Goal: Task Accomplishment & Management: Use online tool/utility

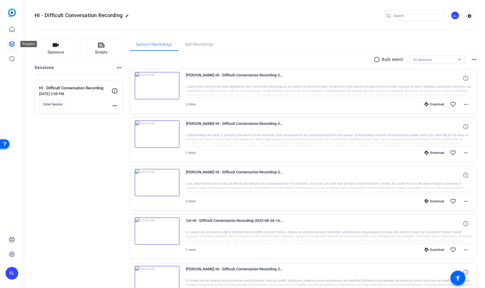
click at [10, 43] on icon at bounding box center [11, 43] width 5 height 5
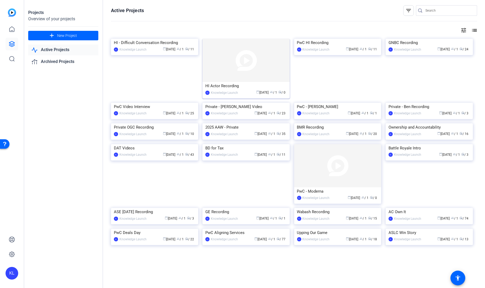
click at [221, 86] on div "HI Actor Recording" at bounding box center [245, 86] width 81 height 8
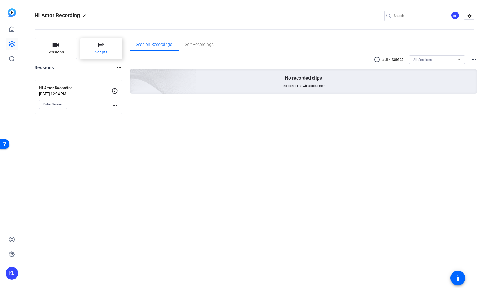
click at [95, 50] on span "Scripts" at bounding box center [101, 52] width 13 height 6
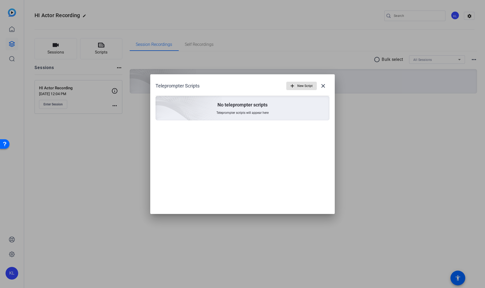
click at [297, 87] on span "New Script" at bounding box center [304, 86] width 15 height 10
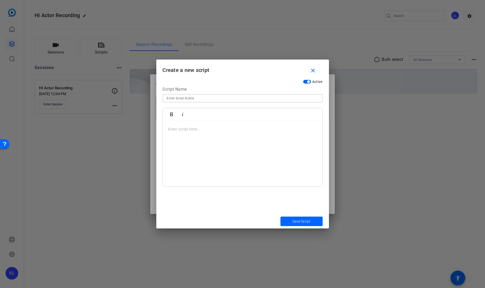
click at [266, 98] on input at bounding box center [242, 98] width 151 height 6
type input "Introduction"
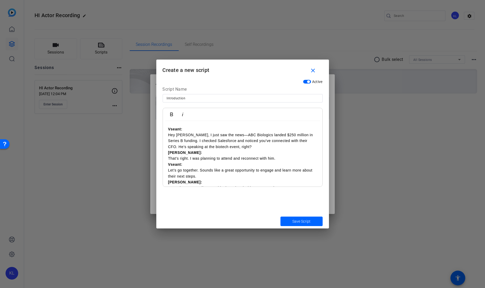
scroll to position [4, 0]
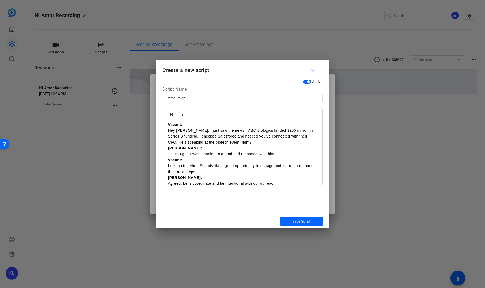
click at [169, 129] on p "Vseant: Hey [PERSON_NAME], I just saw the news—ABC Biologics landed $250 millio…" at bounding box center [242, 134] width 149 height 24
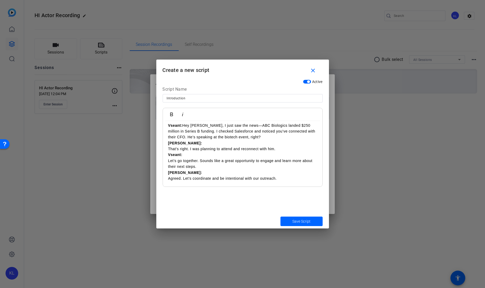
scroll to position [4, 0]
click at [167, 143] on div "Vseant: Hey [PERSON_NAME], I just saw the news—ABC Biologics landed $250 millio…" at bounding box center [242, 152] width 159 height 70
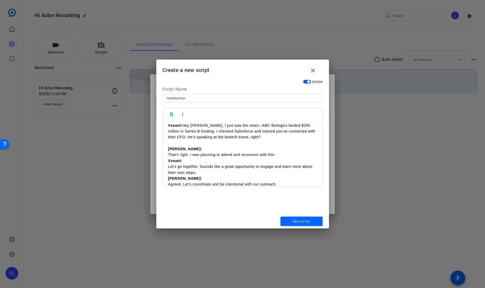
scroll to position [4, 0]
click at [169, 153] on p "[PERSON_NAME]: That’s right. I was planning to attend and reconnect with him." at bounding box center [242, 151] width 149 height 12
click at [169, 165] on p "Vseant: Let’s go together. Sounds like a great opportunity to engage and learn …" at bounding box center [242, 166] width 149 height 18
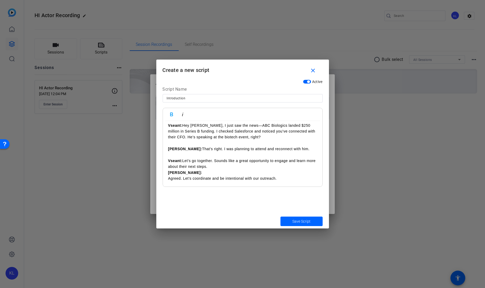
click at [168, 173] on strong "[PERSON_NAME]:" at bounding box center [185, 172] width 34 height 4
click at [169, 183] on p "[PERSON_NAME]: Agreed. Let’s coordinate and be intentional with our outreach." at bounding box center [242, 181] width 149 height 12
click at [296, 221] on span "Save Script" at bounding box center [301, 222] width 18 height 6
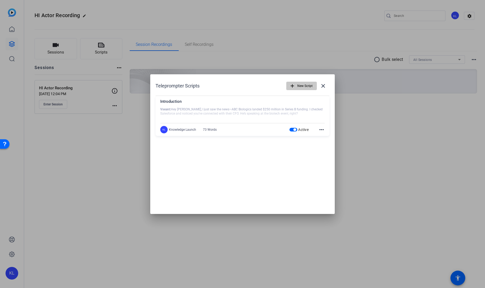
click at [298, 83] on span "New Script" at bounding box center [304, 86] width 15 height 10
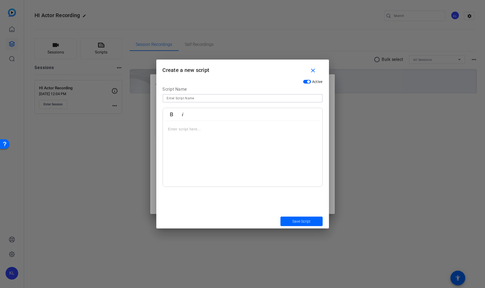
click at [275, 100] on input at bounding box center [242, 98] width 151 height 6
type input "[PERSON_NAME] Stage"
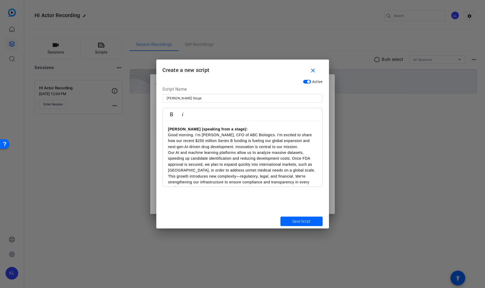
scroll to position [1, 0]
click at [169, 134] on p "[PERSON_NAME] (speaking from a stage): Good morning. I’m [PERSON_NAME], CFO of …" at bounding box center [242, 138] width 149 height 24
click at [169, 151] on p "Our AI and machine learning platforms allow us to analyze massive datasets, spe…" at bounding box center [242, 161] width 149 height 24
click at [168, 174] on p "This growth introduces new complexity—regulatory, legal, and financial. We're s…" at bounding box center [242, 182] width 149 height 18
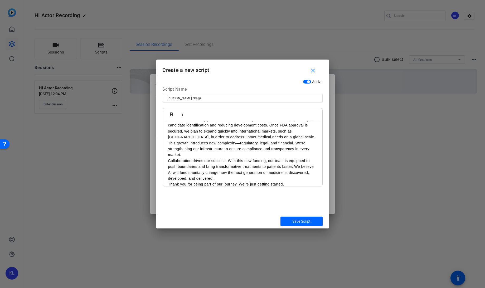
scroll to position [33, 0]
click at [168, 181] on p "Thank you for being part of our journey. We're just getting started." at bounding box center [242, 184] width 149 height 6
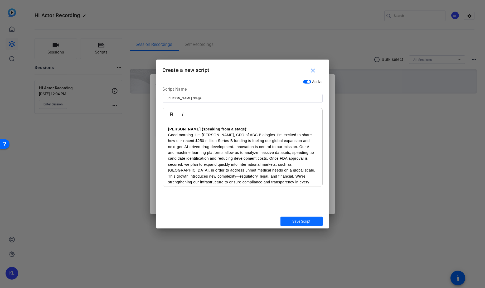
click at [295, 219] on span "Save Script" at bounding box center [301, 222] width 18 height 6
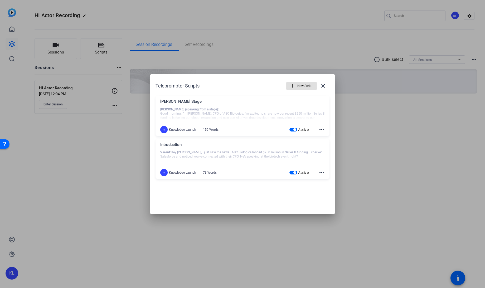
click at [320, 173] on mat-icon "more_horiz" at bounding box center [321, 172] width 6 height 6
click at [327, 181] on span "Edit" at bounding box center [332, 180] width 21 height 6
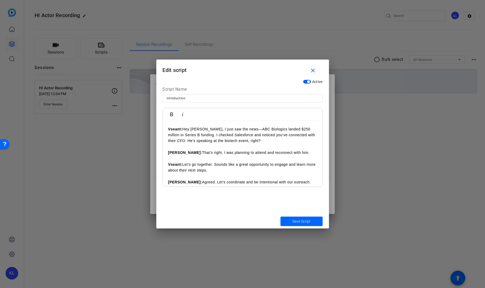
click at [181, 140] on p "Vseant: Hey [PERSON_NAME], I just saw the news—ABC Biologics landed $250 millio…" at bounding box center [242, 135] width 149 height 18
click at [287, 152] on p "[PERSON_NAME]: That’s right. I was planning to attend and reconnect with him." at bounding box center [242, 153] width 149 height 6
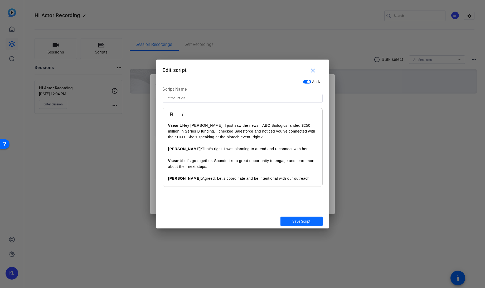
click at [298, 220] on span "Save Script" at bounding box center [301, 222] width 18 height 6
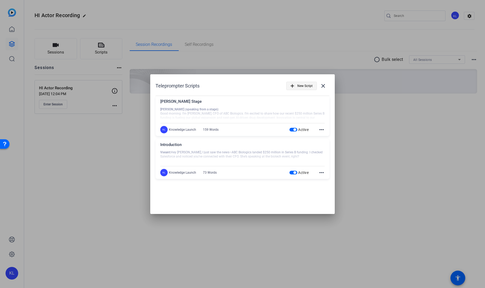
click at [299, 86] on span "New Script" at bounding box center [304, 86] width 15 height 10
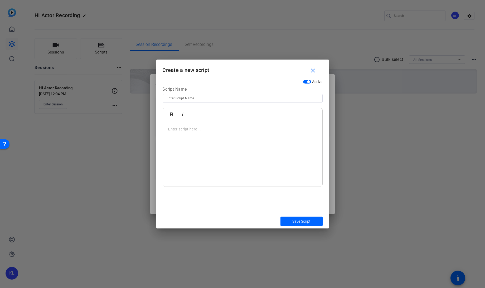
click at [195, 98] on input at bounding box center [242, 98] width 151 height 6
type input "M"
type input "Teams Meeting"
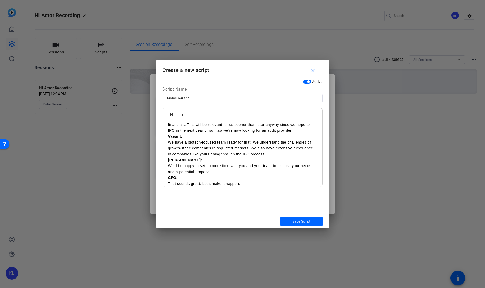
scroll to position [0, 0]
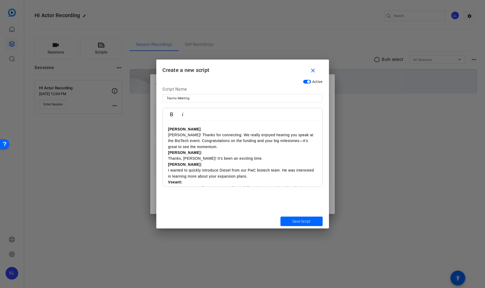
click at [169, 135] on p "[PERSON_NAME]! Thanks for connecting. We really enjoyed hearing you speak at th…" at bounding box center [242, 138] width 149 height 24
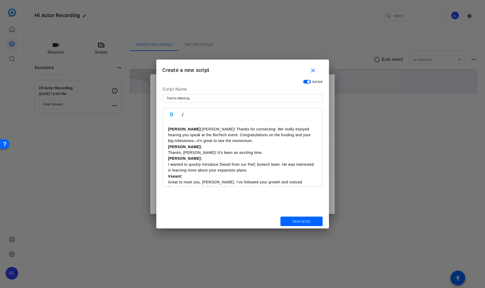
click at [168, 147] on strong "[PERSON_NAME]:" at bounding box center [185, 147] width 34 height 4
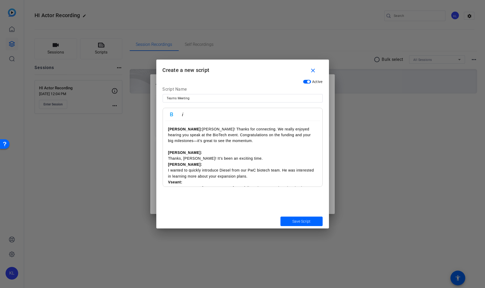
click at [169, 160] on p "[PERSON_NAME]: Thanks, [PERSON_NAME]! It’s been an exciting time." at bounding box center [242, 156] width 149 height 12
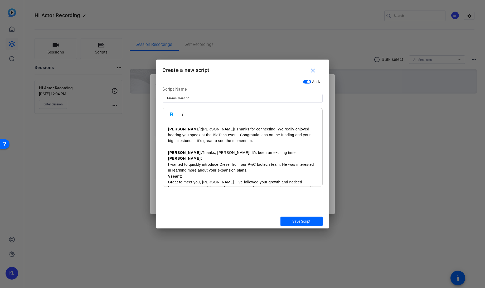
click at [168, 158] on strong "[PERSON_NAME]:" at bounding box center [185, 158] width 34 height 4
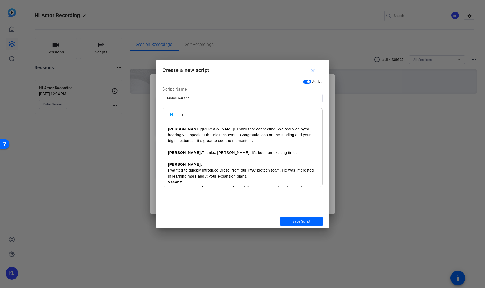
click at [168, 169] on p "[PERSON_NAME]: I wanted to quickly introduce Diesel from our PwC biotech team. …" at bounding box center [242, 170] width 149 height 18
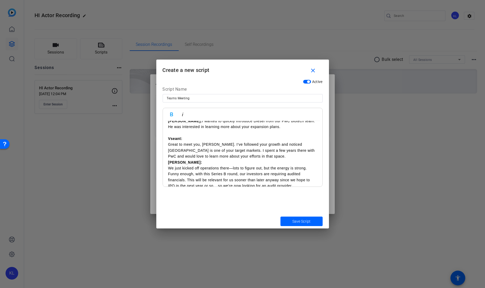
scroll to position [44, 0]
click at [236, 155] on p "Vseant: Great to meet you, [PERSON_NAME]. I’ve followed your growth and noticed…" at bounding box center [242, 147] width 149 height 24
click at [170, 175] on p "[PERSON_NAME]: We just kicked off operations there—lots to figure out, but the …" at bounding box center [242, 179] width 149 height 29
click at [169, 143] on p "Vseant: Great to meet you, [PERSON_NAME]. I’ve followed your growth and noticed…" at bounding box center [242, 147] width 149 height 24
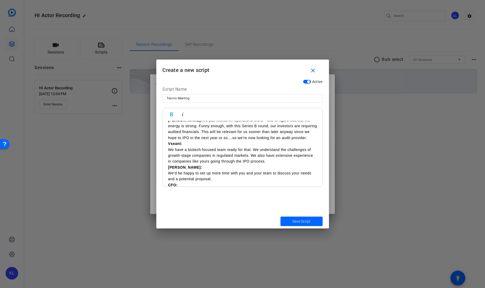
scroll to position [86, 0]
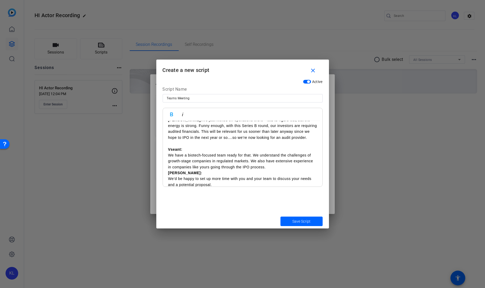
click at [170, 154] on p "Vseant: We have a biotech-focused team ready for that. We understand the challe…" at bounding box center [242, 158] width 149 height 24
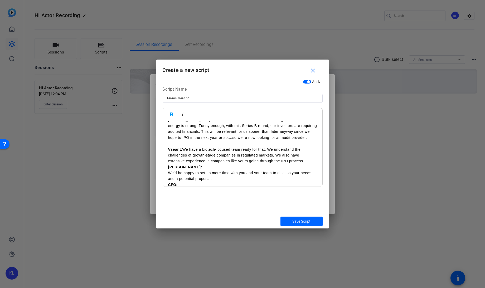
click at [169, 167] on strong "[PERSON_NAME]:" at bounding box center [185, 167] width 34 height 4
click at [170, 180] on p "[PERSON_NAME]: We’d be happy to set up more time with you and your team to disc…" at bounding box center [242, 179] width 149 height 18
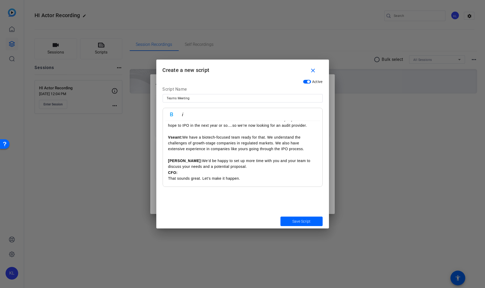
click at [169, 172] on strong "CFO:" at bounding box center [172, 172] width 9 height 4
click at [169, 185] on p "CFO: That sounds great. Let’s make it happen." at bounding box center [242, 181] width 149 height 12
click at [295, 223] on span "Save Script" at bounding box center [301, 222] width 18 height 6
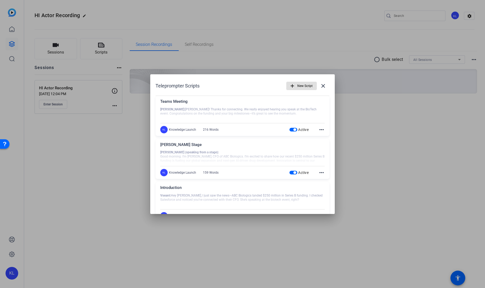
click at [294, 85] on span "button" at bounding box center [301, 86] width 30 height 13
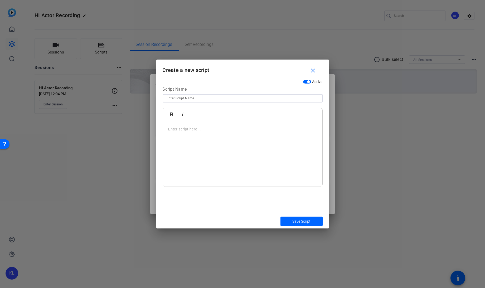
click at [282, 95] on input at bounding box center [242, 98] width 151 height 6
type input "PwC Teams Meeting"
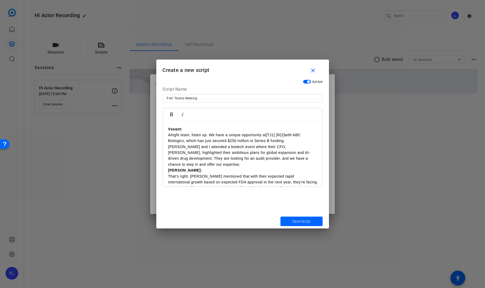
scroll to position [99, 0]
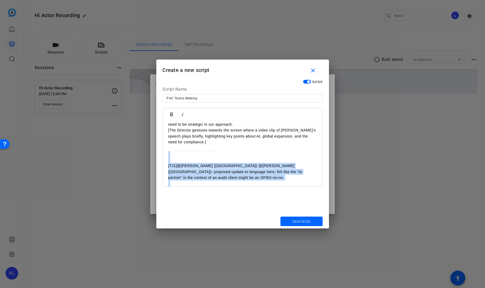
drag, startPoint x: 224, startPoint y: 183, endPoint x: 167, endPoint y: 140, distance: 71.5
click at [167, 140] on div "Vseant: Alright team, listen up. We have a unique opportunity at [TJ1] [R(2] wi…" at bounding box center [242, 113] width 159 height 182
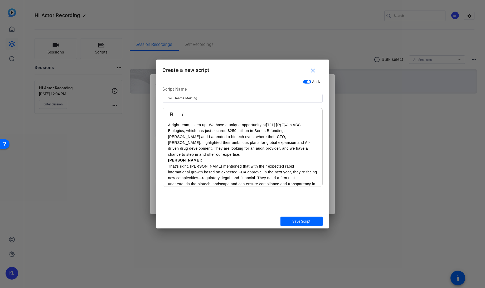
scroll to position [0, 0]
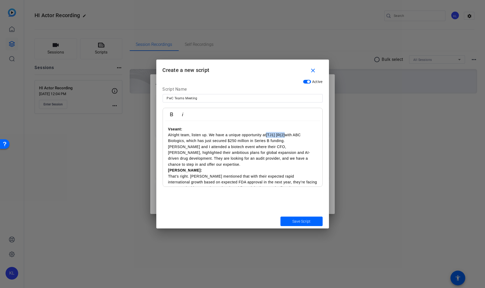
drag, startPoint x: 267, startPoint y: 135, endPoint x: 285, endPoint y: 135, distance: 18.7
click at [285, 135] on p "Vseant: Alright team, listen up. We have a unique opportunity at [TJ1] [R(2] wi…" at bounding box center [242, 146] width 149 height 41
drag, startPoint x: 287, startPoint y: 134, endPoint x: 262, endPoint y: 134, distance: 25.0
click at [262, 134] on p "Vseant: Alright team, listen up. We have a unique opportunity at [TJ1] [R(2] wi…" at bounding box center [242, 146] width 149 height 41
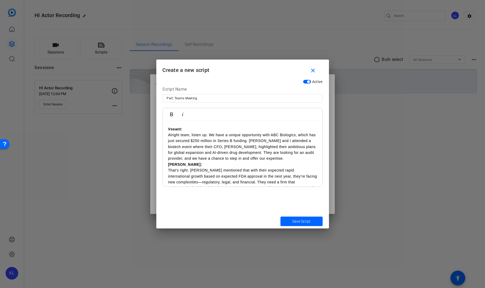
click at [168, 135] on p "Vseant: Alright team, listen up. We have a unique opportunity with ABC Biologic…" at bounding box center [242, 143] width 149 height 35
click at [168, 162] on strong "[PERSON_NAME]:" at bounding box center [185, 164] width 34 height 4
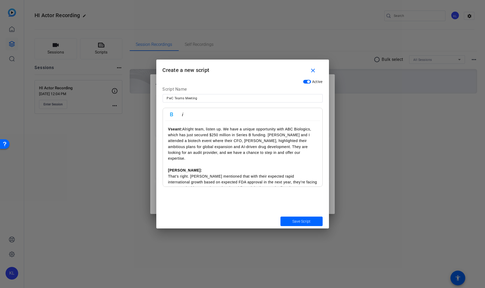
click at [168, 170] on p "[PERSON_NAME]: That’s right. [PERSON_NAME] mentioned that with their expected r…" at bounding box center [242, 184] width 149 height 35
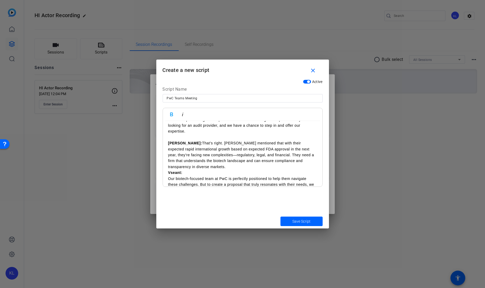
scroll to position [27, 0]
click at [168, 178] on p "Vseant: Our biotech-focused team at [GEOGRAPHIC_DATA] is perfectly positioned t…" at bounding box center [242, 187] width 149 height 24
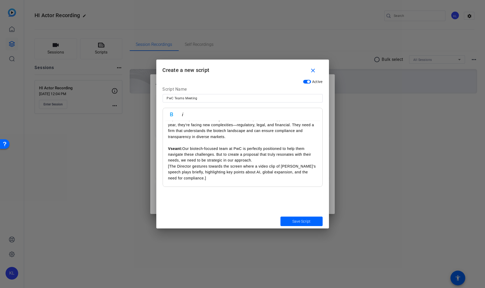
scroll to position [58, 0]
click at [253, 152] on p "Vseant: Our biotech-focused team at [GEOGRAPHIC_DATA] is perfectly positioned t…" at bounding box center [242, 154] width 149 height 18
click at [228, 169] on p "[The Director gestures towards the screen where a video clip of [PERSON_NAME]’s…" at bounding box center [242, 177] width 149 height 18
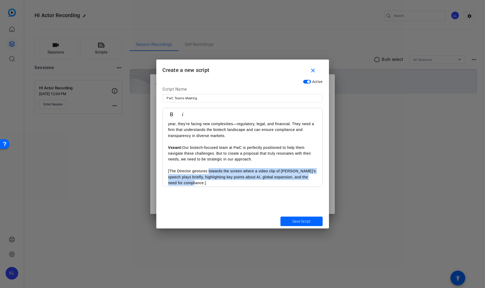
drag, startPoint x: 193, startPoint y: 178, endPoint x: 209, endPoint y: 166, distance: 19.7
click at [209, 168] on p "[The Director gestures towards the screen where a video clip of [PERSON_NAME]’s…" at bounding box center [242, 177] width 149 height 18
drag, startPoint x: 228, startPoint y: 165, endPoint x: 208, endPoint y: 164, distance: 19.8
click at [208, 168] on p "[The Director gestures towards the screen where a video clip of [PERSON_NAME]’s…" at bounding box center [242, 177] width 149 height 18
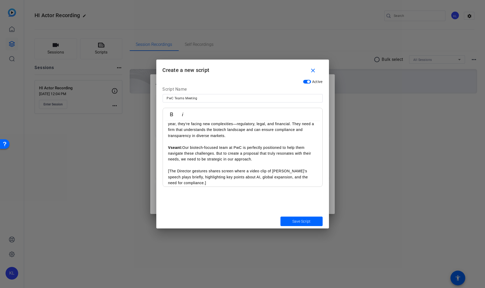
click at [204, 178] on p "[The Director gestures shares screen where a video clip of [PERSON_NAME]’s spee…" at bounding box center [242, 177] width 149 height 18
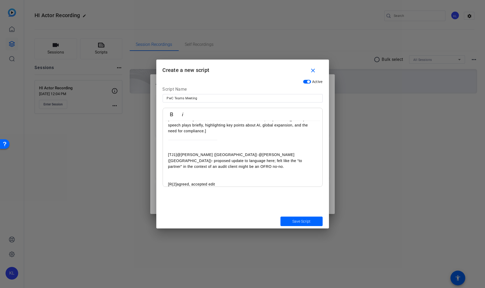
scroll to position [110, 0]
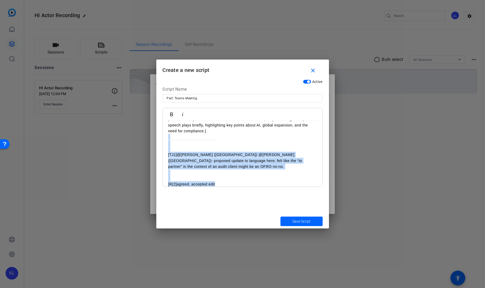
drag, startPoint x: 168, startPoint y: 132, endPoint x: 233, endPoint y: 185, distance: 84.4
click at [233, 185] on div "Vseant: Alright team, listen up. We have a unique opportunity with ABC Biologic…" at bounding box center [242, 102] width 159 height 182
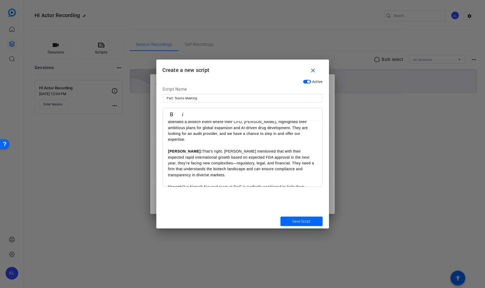
scroll to position [0, 0]
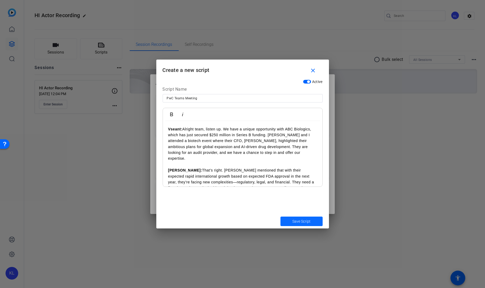
click at [297, 223] on span "Save Script" at bounding box center [301, 222] width 18 height 6
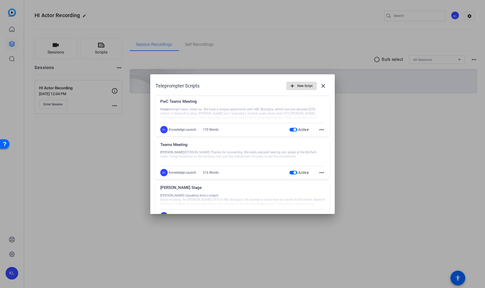
click at [289, 86] on mat-icon "add" at bounding box center [292, 86] width 6 height 6
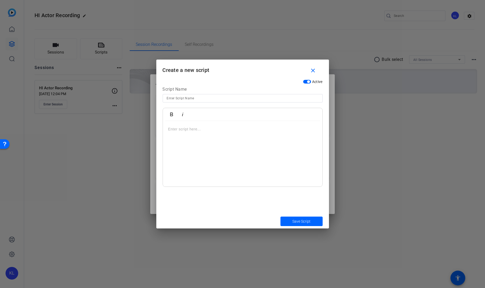
click at [265, 100] on input at bounding box center [242, 98] width 151 height 6
type input "Quick Activity Setup"
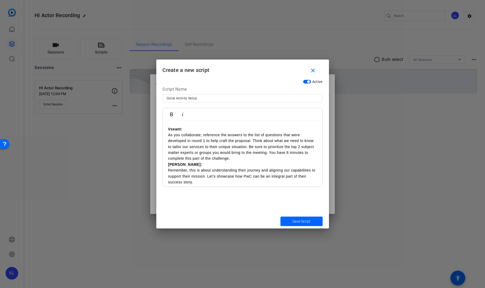
click at [168, 135] on p "Vseant: As you collaborate, reference the answers to the list of questions that…" at bounding box center [242, 143] width 149 height 35
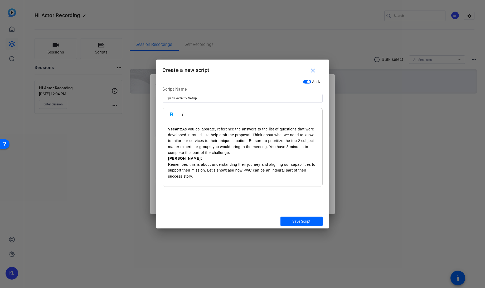
click at [169, 159] on strong "[PERSON_NAME]:" at bounding box center [185, 158] width 34 height 4
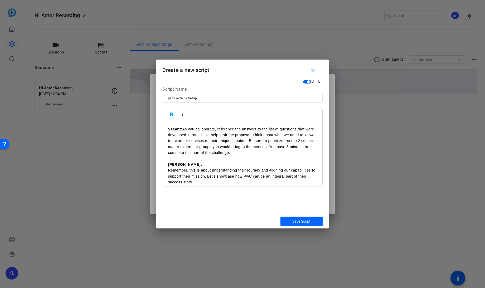
click at [168, 170] on p "[PERSON_NAME]: Remember, this is about understanding their journey and aligning…" at bounding box center [242, 173] width 149 height 24
click at [298, 222] on span "Save Script" at bounding box center [301, 222] width 18 height 6
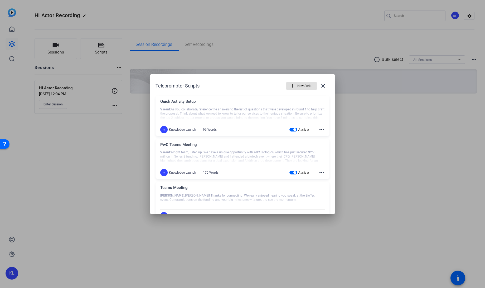
click at [292, 86] on mat-icon "add" at bounding box center [292, 86] width 6 height 6
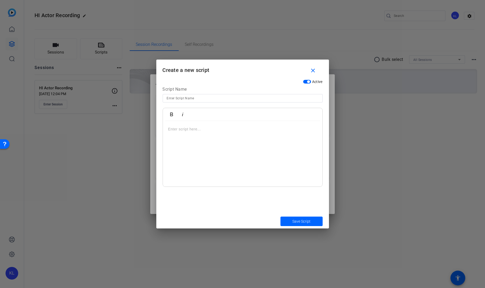
click at [272, 100] on input at bounding box center [242, 98] width 151 height 6
type input "Final Teams Meeting"
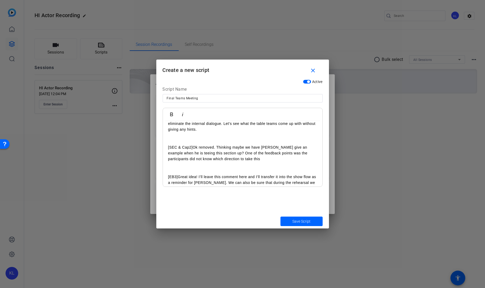
scroll to position [194, 0]
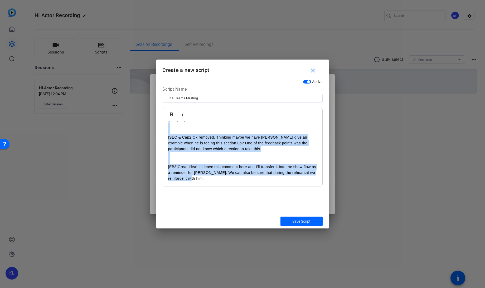
drag, startPoint x: 167, startPoint y: 138, endPoint x: 235, endPoint y: 219, distance: 105.4
click at [235, 219] on form "Create a new script close Active Script Name Final Teams Meeting Bold Italic [P…" at bounding box center [242, 144] width 173 height 169
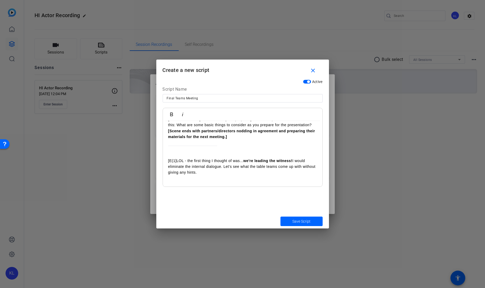
scroll to position [151, 0]
drag, startPoint x: 221, startPoint y: 174, endPoint x: 167, endPoint y: 148, distance: 60.1
click at [167, 148] on div "[PERSON_NAME]: [Opening the meeting] Alright, team, thanks for gathering on suc…" at bounding box center [242, 77] width 159 height 217
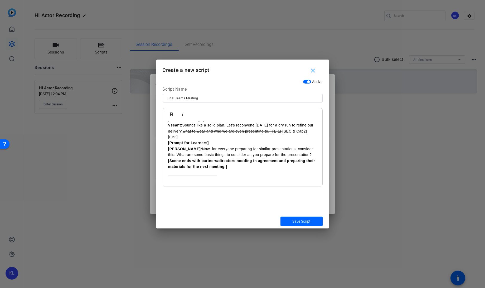
scroll to position [0, 0]
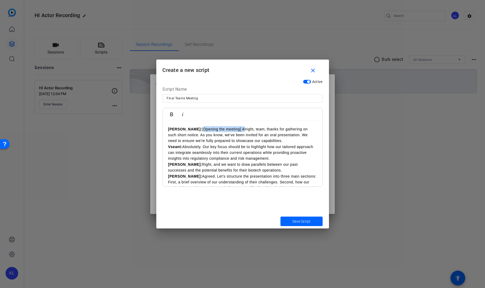
drag, startPoint x: 221, startPoint y: 129, endPoint x: 181, endPoint y: 129, distance: 40.8
click at [181, 129] on p "[PERSON_NAME]: [Opening the meeting] Alright, team, thanks for gathering on suc…" at bounding box center [242, 135] width 149 height 18
drag, startPoint x: 240, startPoint y: 129, endPoint x: 225, endPoint y: 129, distance: 15.5
click at [225, 129] on p "[PERSON_NAME]: Alright, team, thanks for gathering on such short notice. As you…" at bounding box center [242, 135] width 149 height 18
click at [241, 140] on p "[PERSON_NAME]: Alright, team, thanks for jumping on in such short notice. As yo…" at bounding box center [242, 135] width 149 height 18
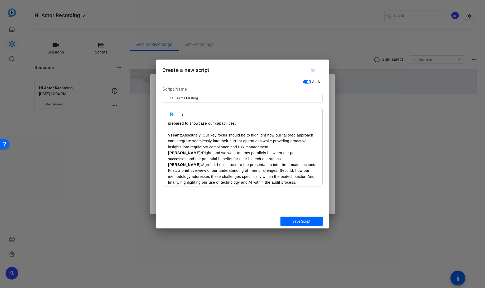
scroll to position [19, 0]
click at [169, 152] on strong "[PERSON_NAME]:" at bounding box center [185, 151] width 34 height 4
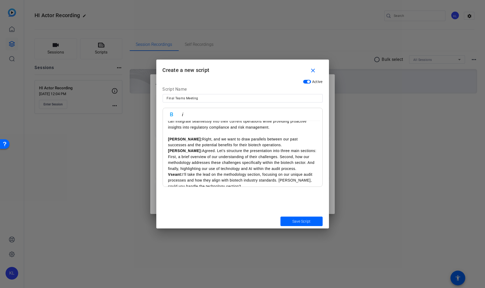
scroll to position [38, 0]
click at [168, 149] on strong "[PERSON_NAME]:" at bounding box center [185, 150] width 34 height 4
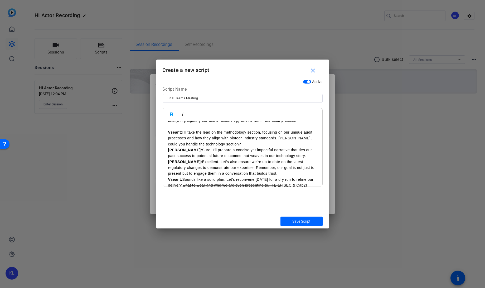
scroll to position [92, 0]
click at [168, 149] on strong "[PERSON_NAME]:" at bounding box center [185, 149] width 34 height 4
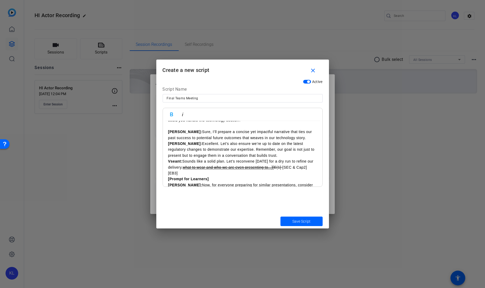
scroll to position [116, 0]
click at [169, 144] on strong "[PERSON_NAME]:" at bounding box center [185, 143] width 34 height 4
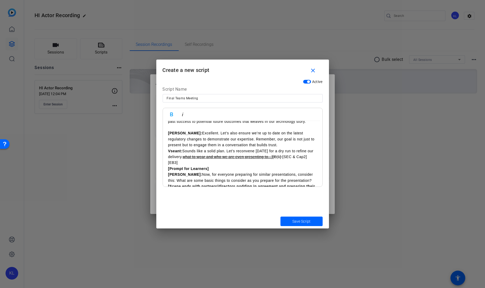
scroll to position [132, 0]
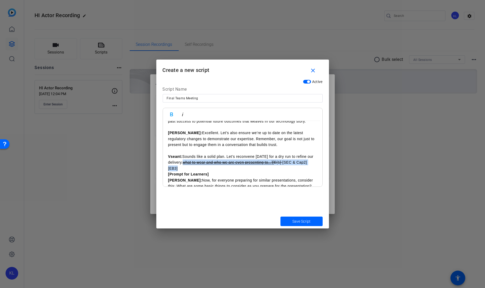
drag, startPoint x: 242, startPoint y: 167, endPoint x: 189, endPoint y: 163, distance: 53.1
click at [189, 163] on p "Vseant: Sounds like a solid plan. Let’s reconvene [DATE] for a dry run to refin…" at bounding box center [242, 163] width 149 height 18
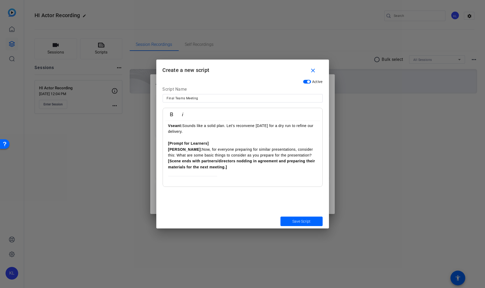
scroll to position [163, 0]
click at [293, 152] on p "[PERSON_NAME]: Now, for everyone preparing for similar presentations, consider …" at bounding box center [242, 152] width 149 height 12
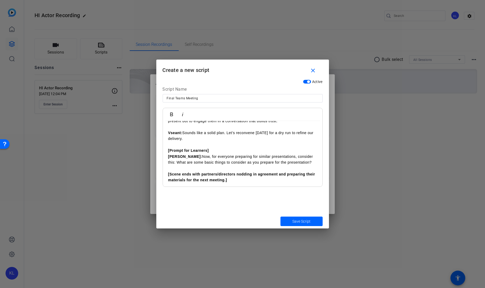
scroll to position [0, 0]
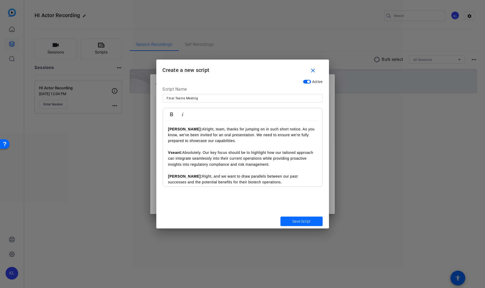
click at [300, 221] on span "Save Script" at bounding box center [301, 222] width 18 height 6
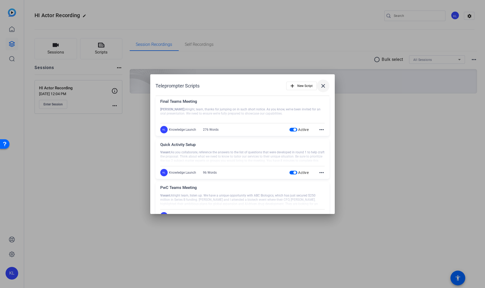
click at [320, 83] on mat-icon "close" at bounding box center [323, 86] width 6 height 6
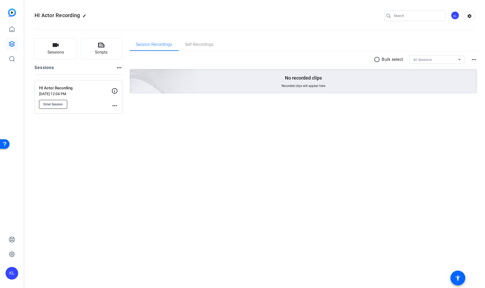
click at [49, 103] on span "Enter Session" at bounding box center [52, 104] width 19 height 4
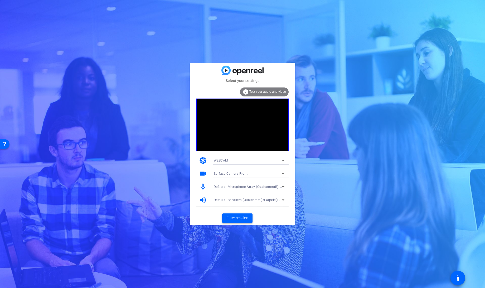
click at [234, 219] on span "Enter session" at bounding box center [237, 218] width 22 height 6
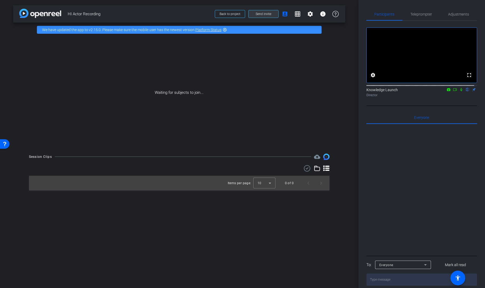
click at [258, 18] on span at bounding box center [263, 14] width 30 height 13
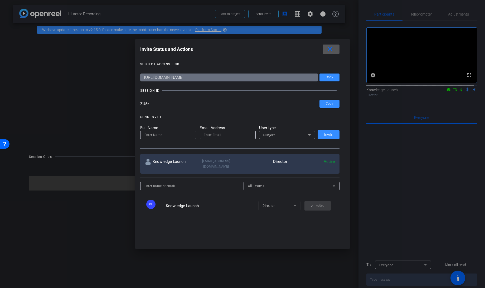
click at [333, 49] on mat-icon "close" at bounding box center [330, 49] width 7 height 7
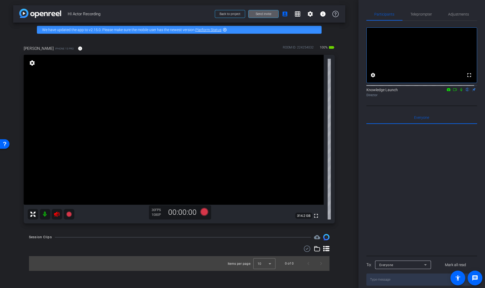
click at [58, 217] on icon at bounding box center [57, 214] width 6 height 6
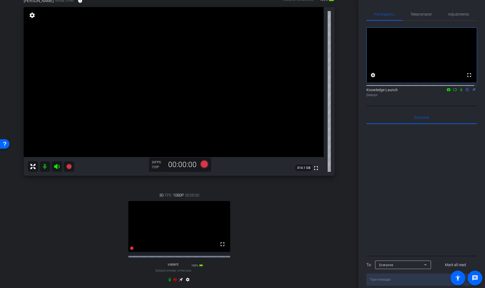
scroll to position [47, 0]
click at [173, 281] on icon at bounding box center [175, 279] width 4 height 3
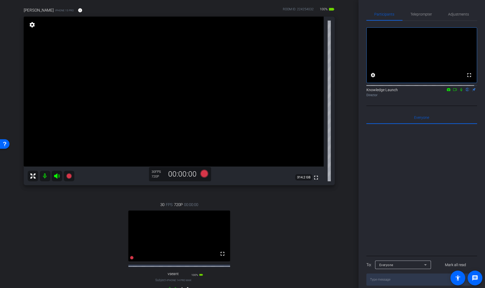
scroll to position [39, 0]
click at [416, 15] on span "Teleprompter" at bounding box center [421, 14] width 22 height 4
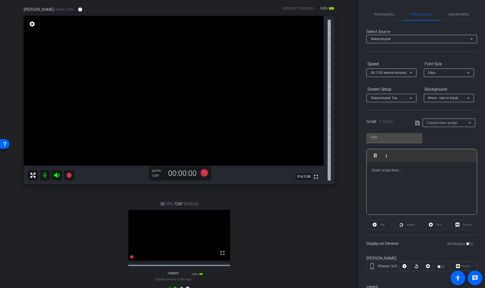
click at [447, 123] on span "Create new script" at bounding box center [441, 123] width 31 height 4
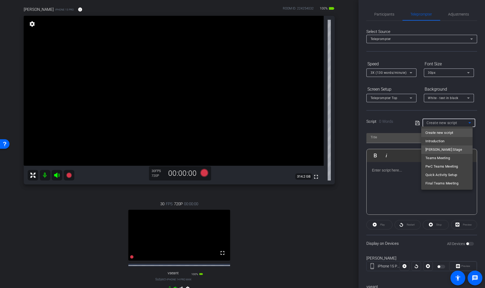
click at [440, 148] on span "[PERSON_NAME] Stage" at bounding box center [443, 149] width 37 height 6
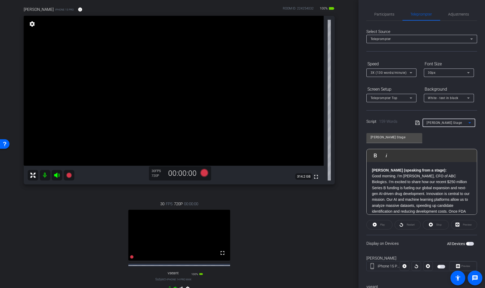
click at [405, 73] on span "3X (130 words/minute)" at bounding box center [388, 73] width 36 height 4
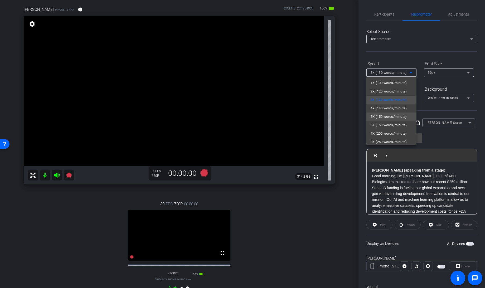
click at [383, 114] on span "5X (150 words/minute)" at bounding box center [388, 117] width 36 height 6
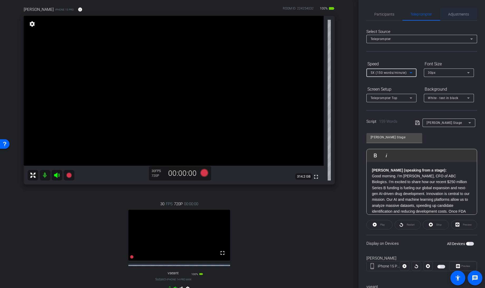
click at [453, 14] on span "Adjustments" at bounding box center [458, 14] width 21 height 4
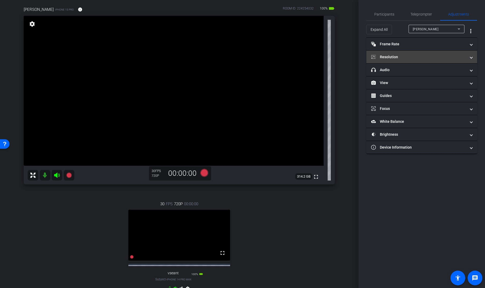
click at [396, 59] on mat-panel-title "Resolution" at bounding box center [418, 57] width 95 height 6
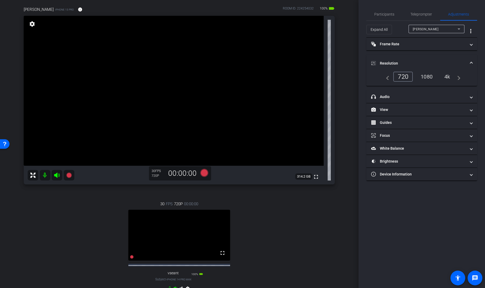
click at [426, 76] on div "1080" at bounding box center [426, 76] width 20 height 9
click at [420, 15] on span "Teleprompter" at bounding box center [421, 14] width 22 height 4
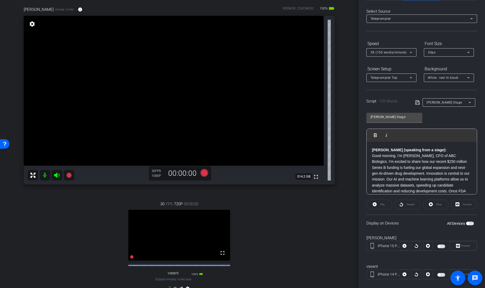
scroll to position [22, 0]
click at [441, 244] on span "button" at bounding box center [441, 245] width 8 height 4
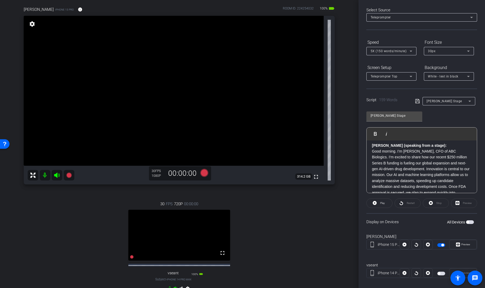
scroll to position [0, 0]
click at [201, 171] on icon at bounding box center [204, 173] width 8 height 8
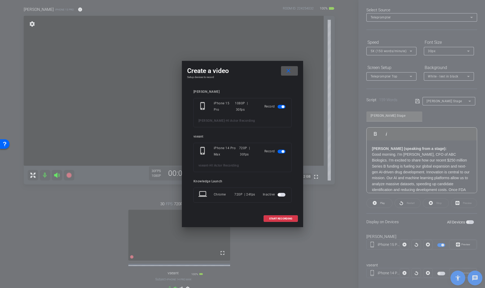
click at [280, 150] on span "button" at bounding box center [281, 152] width 8 height 4
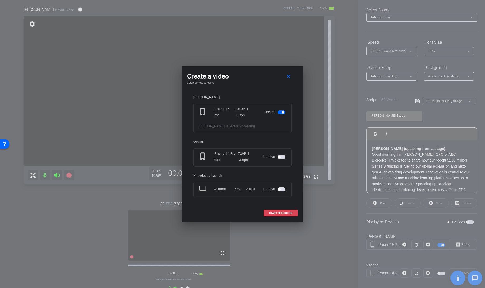
click at [275, 213] on span "START RECORDING" at bounding box center [280, 213] width 23 height 3
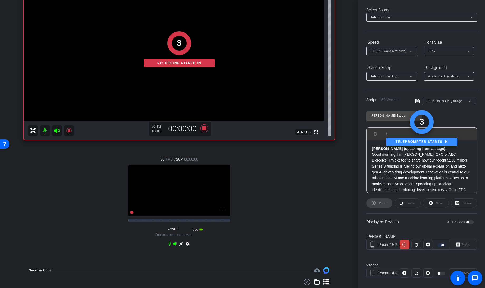
scroll to position [87, 0]
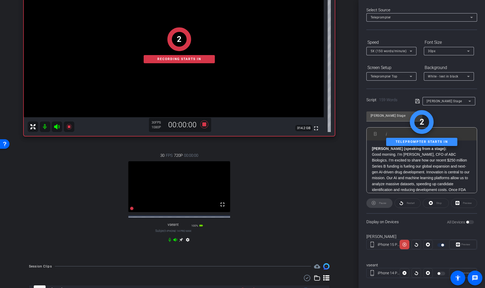
click at [167, 242] on icon at bounding box center [169, 240] width 4 height 4
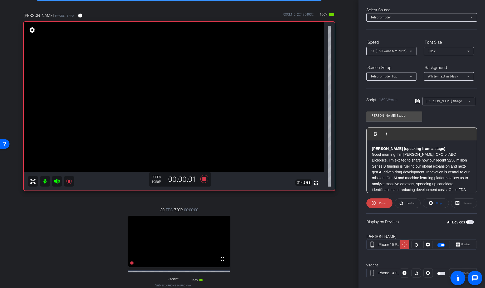
scroll to position [0, 0]
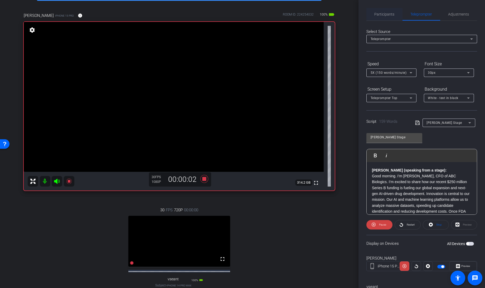
click at [385, 13] on span "Participants" at bounding box center [384, 14] width 20 height 4
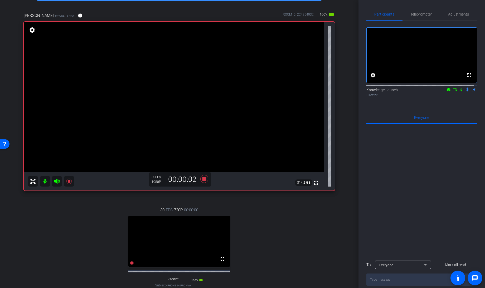
click at [452, 91] on icon at bounding box center [454, 90] width 4 height 4
click at [465, 91] on icon at bounding box center [467, 90] width 4 height 4
click at [422, 12] on span "Teleprompter" at bounding box center [421, 14] width 22 height 4
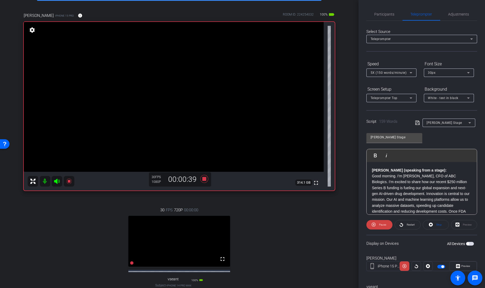
click at [391, 7] on div "Participants Teleprompter Adjustments Knowledge Launch Director Everyone 0 Mark…" at bounding box center [421, 144] width 126 height 288
click at [383, 13] on span "Participants" at bounding box center [384, 14] width 20 height 4
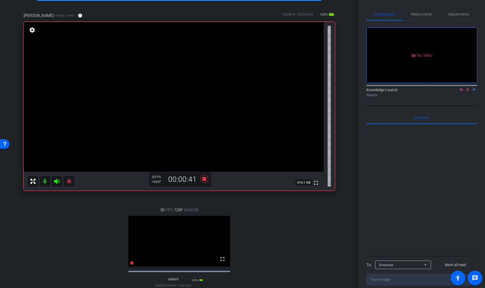
click at [467, 88] on icon at bounding box center [467, 89] width 3 height 3
click at [425, 14] on span "Teleprompter" at bounding box center [421, 14] width 22 height 4
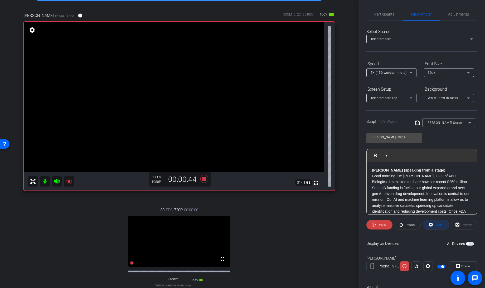
click at [425, 223] on span at bounding box center [436, 224] width 26 height 13
click at [201, 179] on icon at bounding box center [204, 179] width 8 height 8
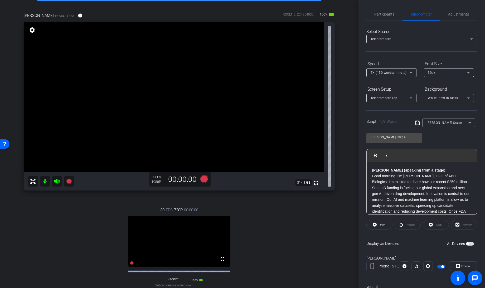
click at [395, 68] on div "5X (150 words/minute)" at bounding box center [391, 72] width 42 height 8
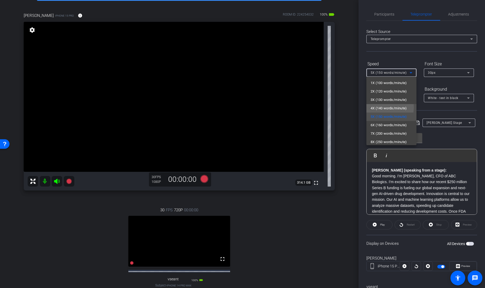
click at [376, 107] on span "4X (140 words/minute)" at bounding box center [388, 108] width 36 height 6
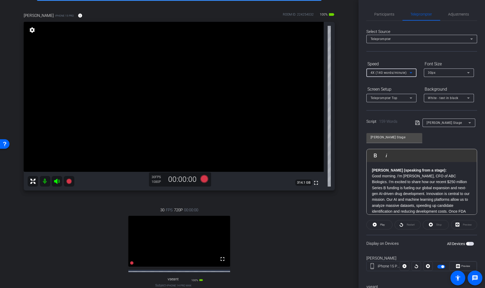
click at [417, 123] on icon at bounding box center [417, 123] width 4 height 4
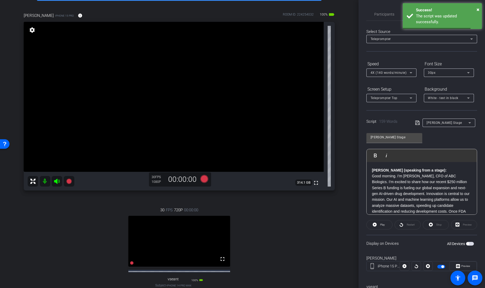
click at [439, 267] on span "button" at bounding box center [441, 267] width 8 height 4
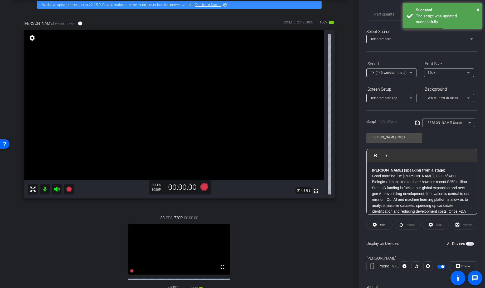
scroll to position [23, 0]
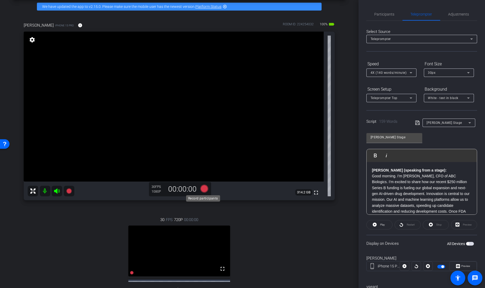
click at [201, 190] on icon at bounding box center [204, 189] width 8 height 8
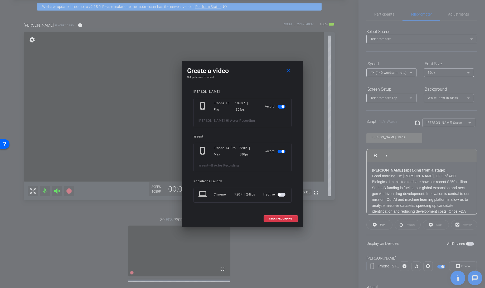
click at [279, 148] on mat-slide-toggle at bounding box center [281, 151] width 9 height 6
click at [280, 150] on span "button" at bounding box center [281, 152] width 8 height 4
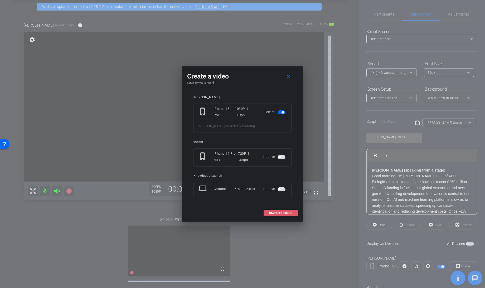
click at [276, 215] on span at bounding box center [281, 213] width 34 height 13
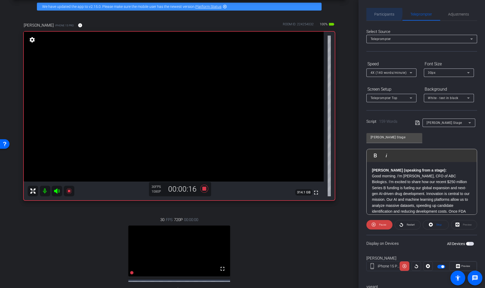
click at [380, 13] on span "Participants" at bounding box center [384, 14] width 20 height 4
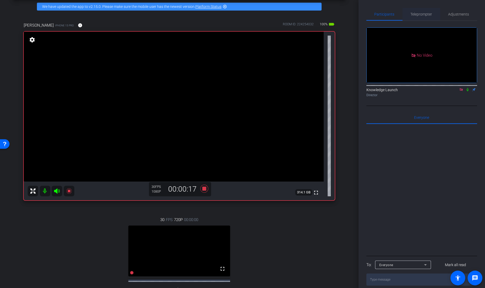
click at [415, 11] on span "Teleprompter" at bounding box center [421, 14] width 22 height 13
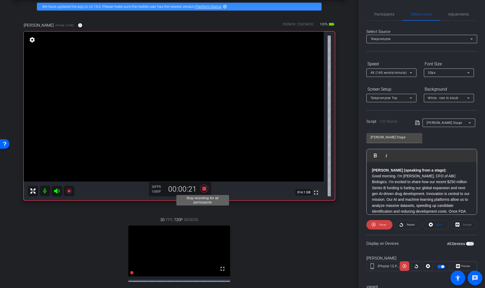
click at [202, 188] on icon at bounding box center [204, 189] width 8 height 8
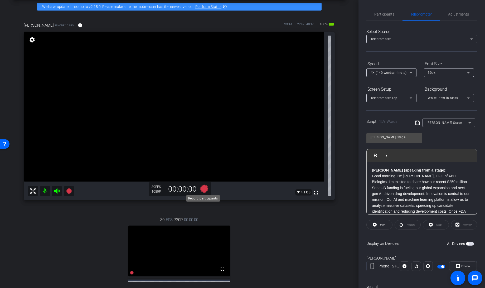
click at [202, 189] on icon at bounding box center [204, 189] width 8 height 8
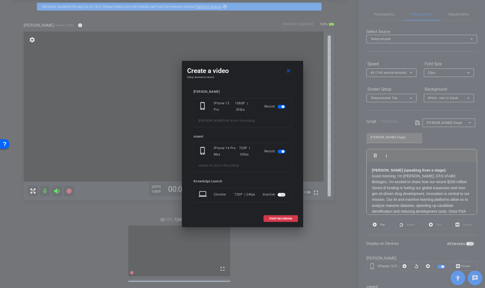
click at [281, 149] on mat-slide-toggle at bounding box center [281, 151] width 9 height 6
click at [280, 151] on span "button" at bounding box center [281, 152] width 8 height 4
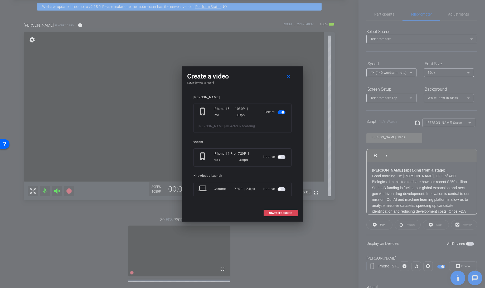
click at [278, 213] on span "START RECORDING" at bounding box center [280, 213] width 23 height 3
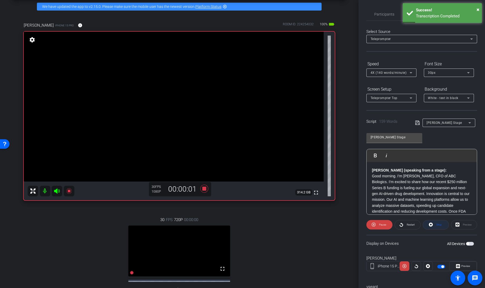
click at [431, 225] on span at bounding box center [436, 224] width 26 height 13
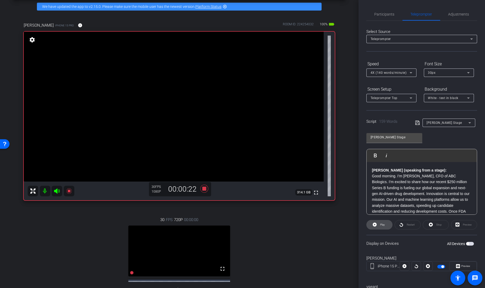
click at [376, 223] on icon at bounding box center [374, 225] width 4 height 4
click at [202, 188] on icon at bounding box center [204, 189] width 8 height 8
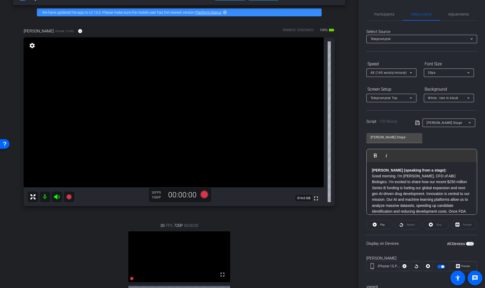
scroll to position [21, 0]
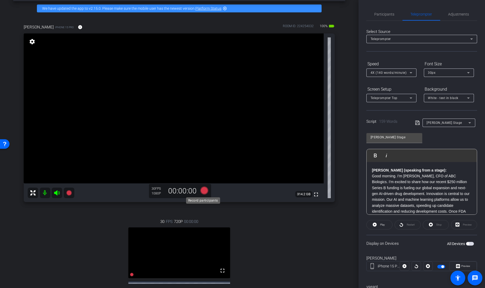
click at [202, 190] on icon at bounding box center [204, 190] width 8 height 8
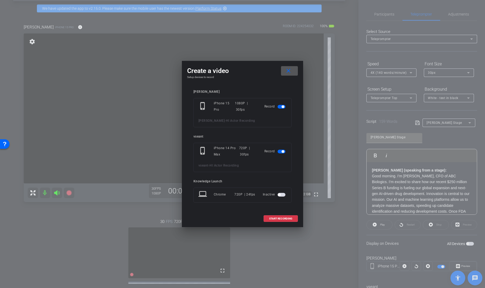
click at [278, 152] on span "button" at bounding box center [281, 152] width 8 height 4
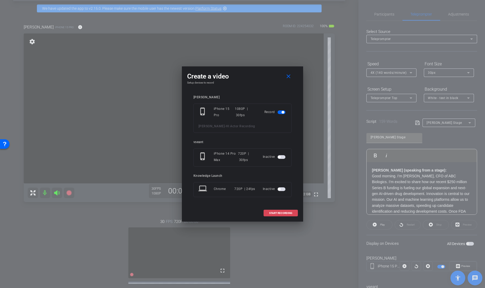
click at [278, 212] on span "START RECORDING" at bounding box center [280, 213] width 23 height 3
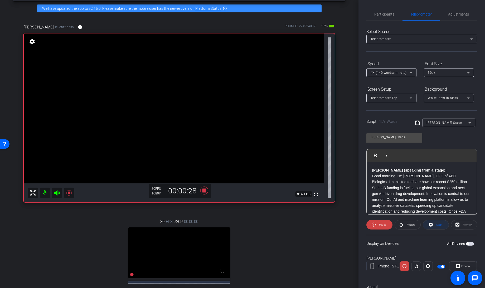
click at [431, 222] on span at bounding box center [436, 224] width 26 height 13
click at [375, 223] on icon at bounding box center [374, 225] width 4 height 4
click at [378, 16] on span "Participants" at bounding box center [384, 14] width 20 height 4
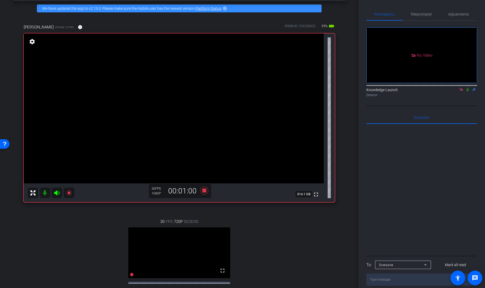
click at [466, 88] on icon at bounding box center [467, 90] width 4 height 4
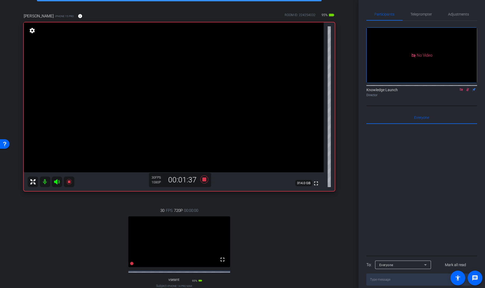
scroll to position [33, 0]
click at [469, 88] on icon at bounding box center [467, 90] width 4 height 4
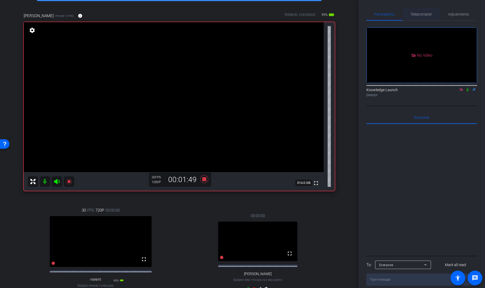
click at [416, 16] on span "Teleprompter" at bounding box center [421, 14] width 22 height 4
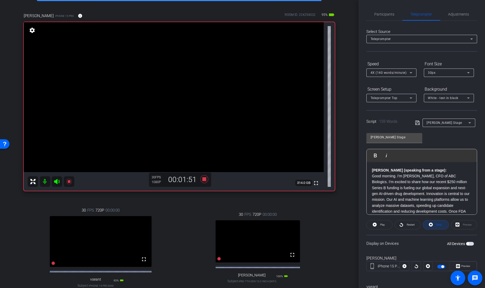
click at [434, 228] on span at bounding box center [436, 224] width 26 height 13
click at [203, 180] on icon at bounding box center [204, 179] width 8 height 8
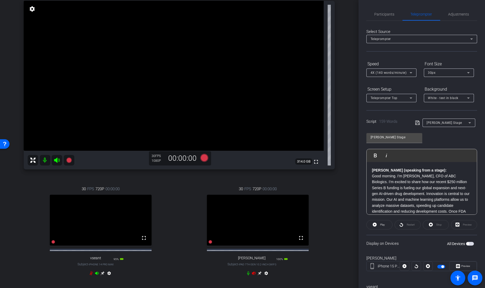
scroll to position [0, 0]
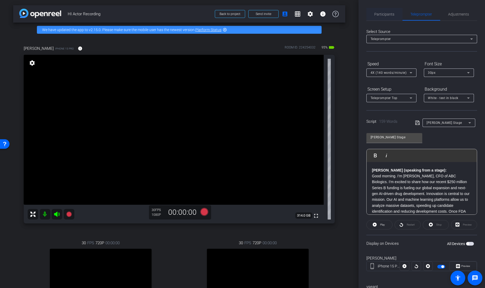
click at [384, 12] on span "Participants" at bounding box center [384, 14] width 20 height 4
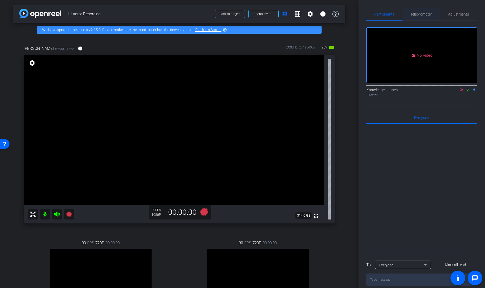
click at [421, 14] on span "Teleprompter" at bounding box center [421, 14] width 22 height 4
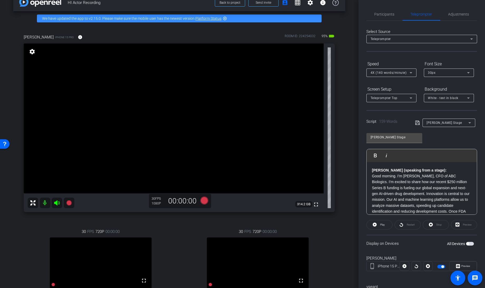
scroll to position [110, 0]
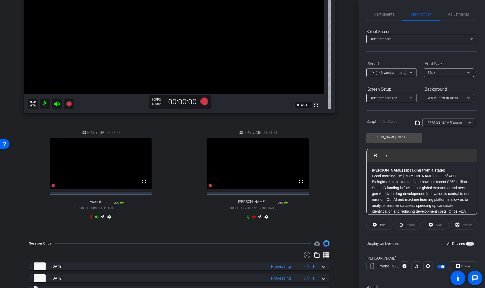
click at [252, 218] on icon at bounding box center [254, 216] width 4 height 3
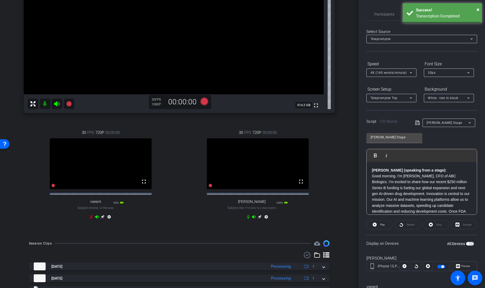
click at [90, 219] on icon at bounding box center [91, 217] width 3 height 4
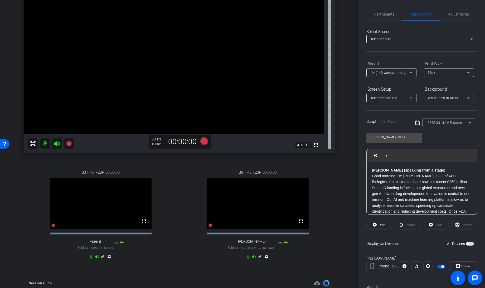
scroll to position [71, 0]
click at [454, 17] on span "Adjustments" at bounding box center [458, 14] width 21 height 13
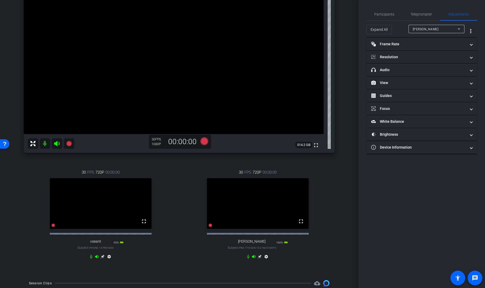
drag, startPoint x: 454, startPoint y: 17, endPoint x: 430, endPoint y: 30, distance: 26.8
click at [430, 30] on span "Margeaux Lampley" at bounding box center [425, 29] width 26 height 4
click at [247, 259] on icon at bounding box center [248, 256] width 4 height 4
click at [90, 259] on icon at bounding box center [91, 257] width 2 height 4
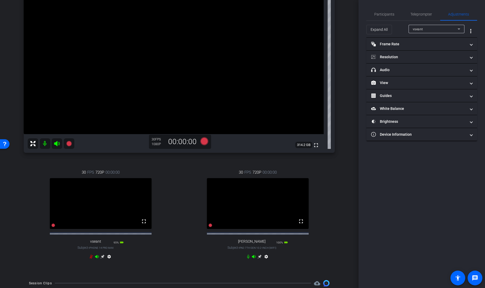
click at [90, 259] on icon at bounding box center [91, 256] width 4 height 4
click at [393, 58] on mat-panel-title "Resolution" at bounding box center [418, 57] width 95 height 6
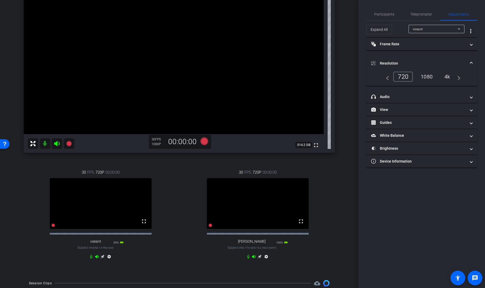
click at [428, 77] on div "1080" at bounding box center [426, 76] width 20 height 9
click at [44, 142] on mat-icon at bounding box center [45, 143] width 11 height 11
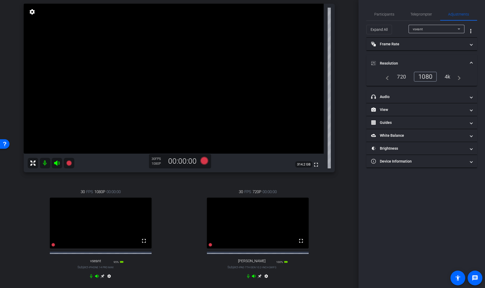
click at [432, 29] on div "vseant" at bounding box center [434, 29] width 45 height 7
click at [426, 57] on span "David Denowitz" at bounding box center [425, 56] width 27 height 6
click at [438, 78] on mat-icon "navigate_next" at bounding box center [436, 76] width 6 height 6
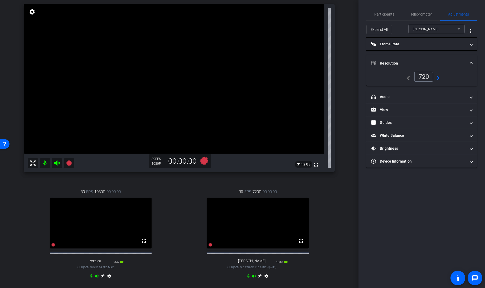
click at [438, 78] on mat-icon "navigate_next" at bounding box center [436, 76] width 6 height 6
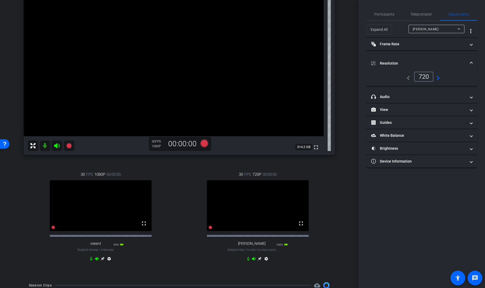
scroll to position [71, 0]
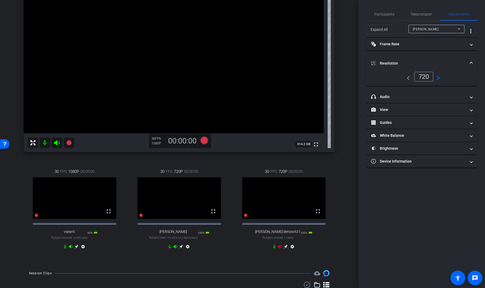
click at [174, 248] on icon at bounding box center [175, 246] width 4 height 3
click at [168, 249] on icon at bounding box center [169, 247] width 2 height 4
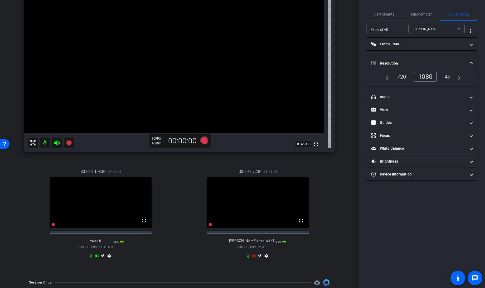
click at [252, 257] on icon at bounding box center [254, 255] width 4 height 3
click at [436, 31] on div "Margeaux Lampley" at bounding box center [434, 29] width 45 height 7
click at [432, 29] on div at bounding box center [242, 144] width 485 height 288
click at [264, 259] on mat-icon "settings" at bounding box center [266, 257] width 6 height 6
click at [430, 76] on div "1080" at bounding box center [426, 76] width 20 height 9
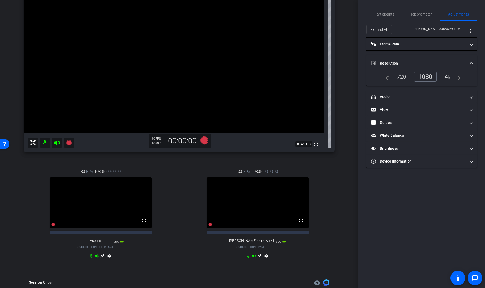
scroll to position [70, 0]
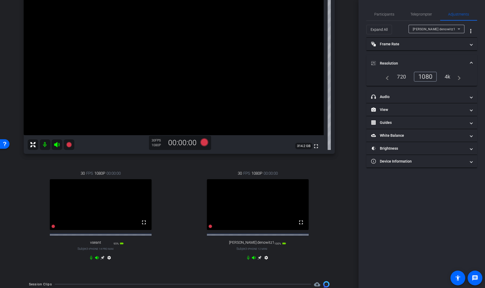
click at [258, 260] on icon at bounding box center [259, 257] width 4 height 4
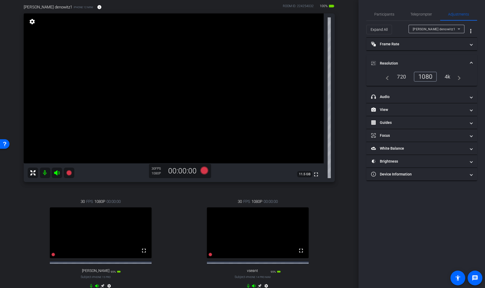
scroll to position [42, 0]
click at [418, 13] on span "Teleprompter" at bounding box center [421, 14] width 22 height 4
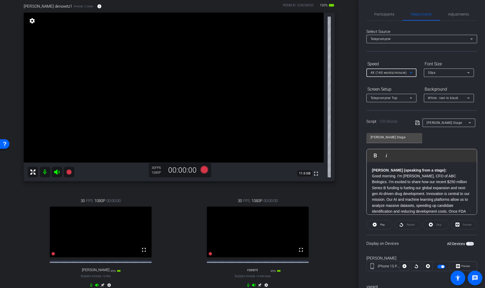
click at [406, 72] on div "4X (140 words/minute)" at bounding box center [389, 72] width 39 height 7
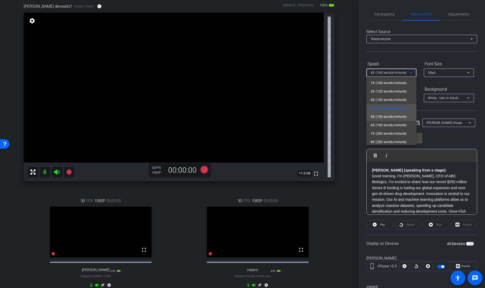
click at [378, 116] on span "5X (150 words/minute)" at bounding box center [388, 117] width 36 height 6
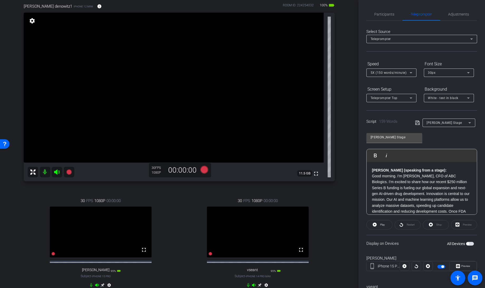
click at [417, 123] on icon at bounding box center [417, 123] width 5 height 6
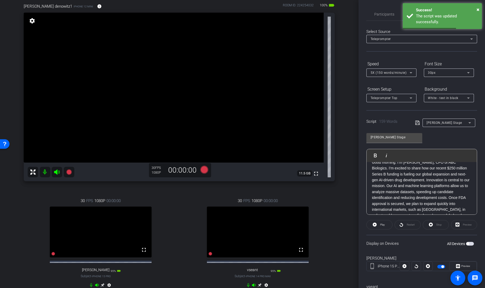
scroll to position [0, 0]
click at [445, 121] on span "[PERSON_NAME] Stage" at bounding box center [444, 123] width 36 height 4
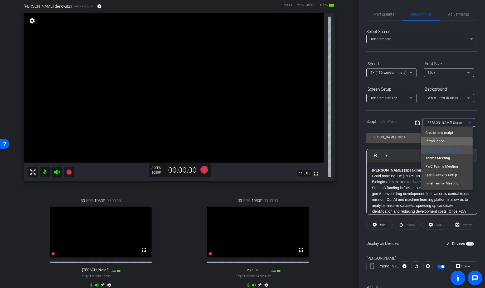
click at [438, 142] on span "Introduction" at bounding box center [434, 141] width 19 height 6
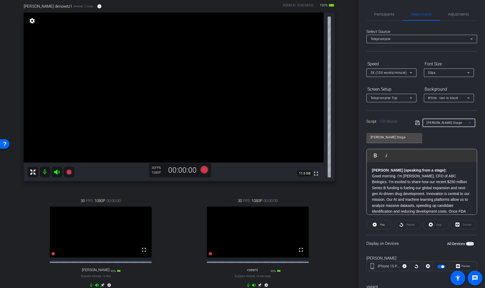
type input "Introduction"
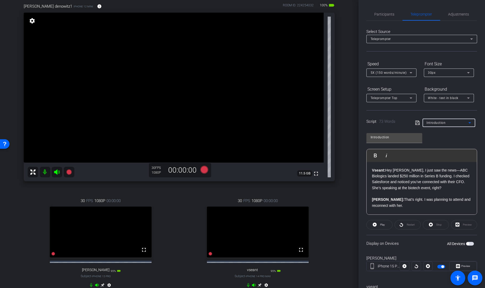
click at [466, 243] on span "button" at bounding box center [467, 243] width 3 height 3
click at [441, 266] on span "button" at bounding box center [442, 266] width 3 height 3
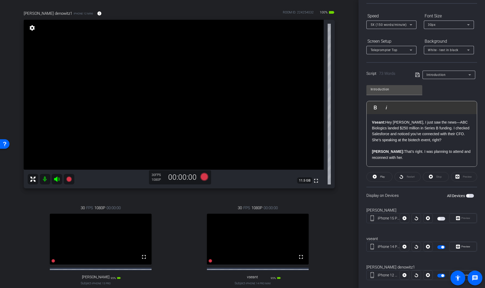
scroll to position [35, 0]
click at [202, 177] on icon at bounding box center [204, 177] width 8 height 8
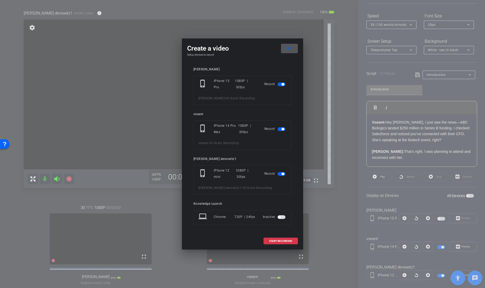
click at [282, 83] on span "button" at bounding box center [282, 84] width 3 height 3
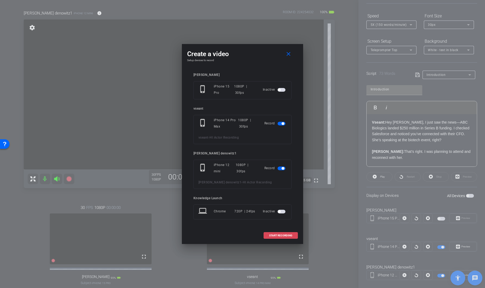
click at [278, 235] on span "START RECORDING" at bounding box center [280, 235] width 23 height 3
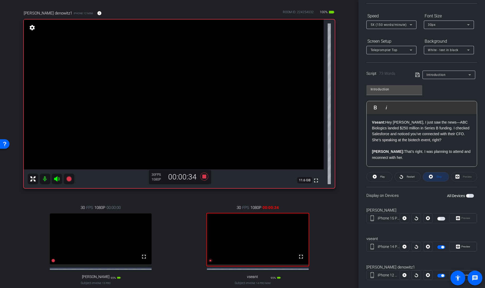
click at [435, 177] on span "Stop" at bounding box center [438, 176] width 7 height 7
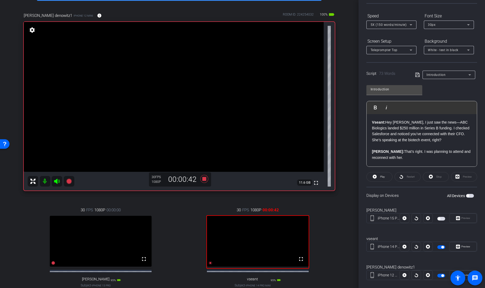
scroll to position [33, 0]
click at [375, 176] on icon at bounding box center [374, 177] width 4 height 4
click at [429, 177] on icon at bounding box center [430, 177] width 4 height 4
click at [374, 176] on icon at bounding box center [374, 177] width 4 height 4
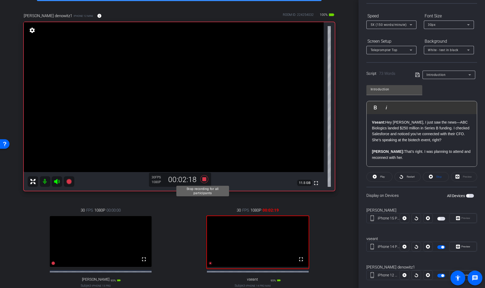
click at [204, 179] on icon at bounding box center [204, 179] width 8 height 8
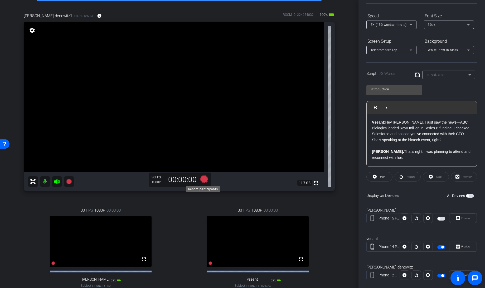
click at [203, 180] on icon at bounding box center [204, 179] width 8 height 8
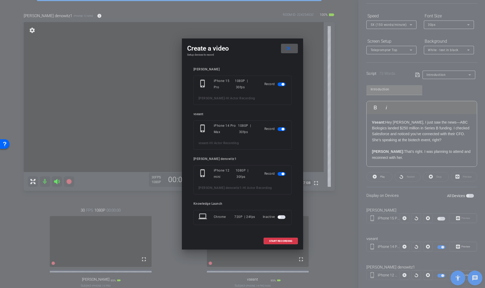
click at [281, 84] on span "button" at bounding box center [282, 84] width 3 height 3
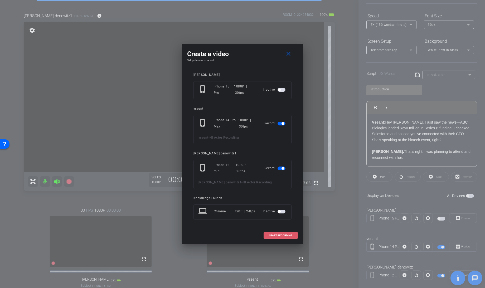
click at [277, 235] on span "START RECORDING" at bounding box center [280, 235] width 23 height 3
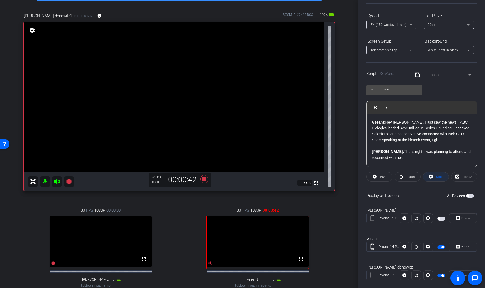
click at [436, 175] on span "Stop" at bounding box center [439, 176] width 6 height 3
click at [374, 178] on icon at bounding box center [374, 177] width 4 height 4
click at [435, 173] on span "Stop" at bounding box center [438, 176] width 7 height 7
click at [374, 176] on icon at bounding box center [374, 176] width 4 height 7
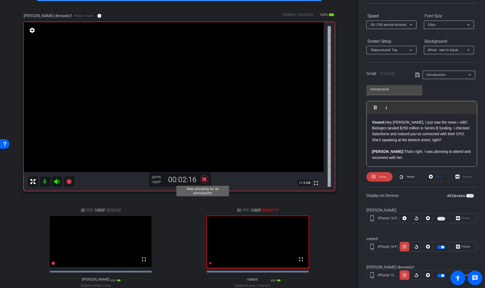
click at [203, 177] on icon at bounding box center [204, 179] width 8 height 8
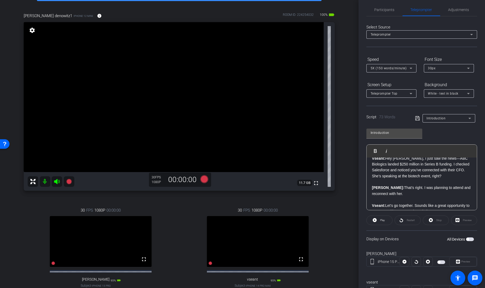
scroll to position [8, 0]
click at [430, 175] on p "Vseant: Hey Enzo, I just saw the news—ABC Biologics landed $250 million in Seri…" at bounding box center [422, 167] width 100 height 24
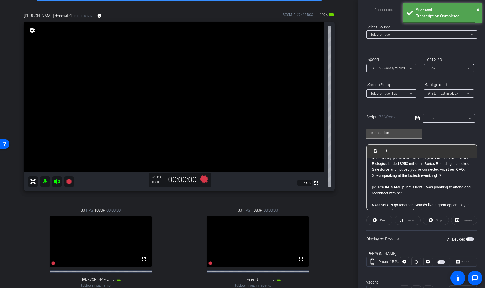
click at [401, 175] on p "Vseant: Hey Enzo, I just saw the news—ABC Biologics landed $250 million in Seri…" at bounding box center [422, 167] width 100 height 24
click at [430, 174] on p "Vseant: Hey Enzo, I just saw the news—ABC Biologics landed $250 million in Seri…" at bounding box center [422, 167] width 100 height 24
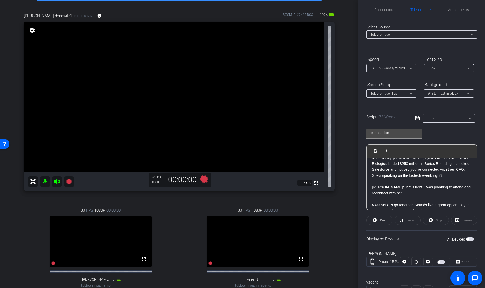
click at [431, 175] on p "Vseant: Hey Enzo, I just saw the news—ABC Biologics landed $250 million in Seri…" at bounding box center [422, 167] width 100 height 24
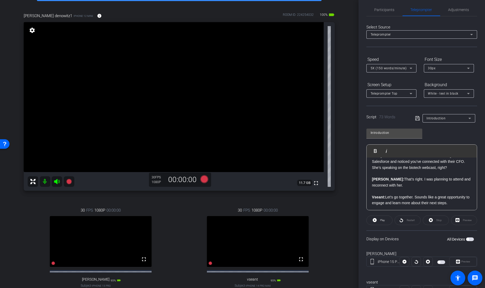
scroll to position [16, 0]
click at [442, 178] on p "David: That’s right. I was planning to attend and reconnect with her." at bounding box center [422, 182] width 100 height 12
click at [390, 184] on p "David: That’s right. I was planning to watch and reconnect with her." at bounding box center [422, 182] width 100 height 12
click at [413, 178] on p "Vseant: Let’s go together. Sounds like a great opportunity to engage and learn …" at bounding box center [422, 181] width 100 height 12
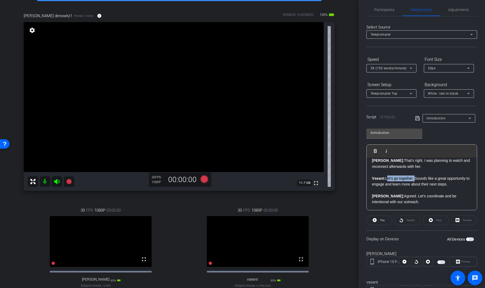
drag, startPoint x: 416, startPoint y: 178, endPoint x: 387, endPoint y: 179, distance: 29.0
click at [387, 179] on p "Vseant: Let’s go together. Sounds like a great opportunity to engage and learn …" at bounding box center [422, 181] width 100 height 12
click at [392, 201] on p "David: Agreed. Let’s coordinate and be intentional with our outreach." at bounding box center [422, 199] width 100 height 12
click at [415, 119] on icon at bounding box center [417, 118] width 5 height 6
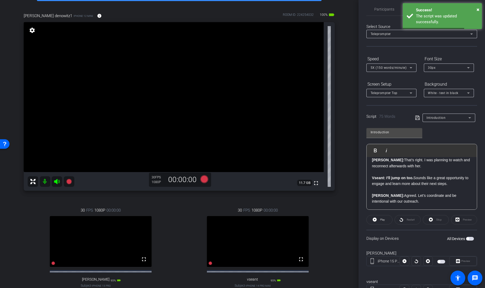
click at [463, 234] on div "Display on Devices All Devices" at bounding box center [421, 238] width 111 height 17
click at [466, 237] on span "button" at bounding box center [470, 239] width 8 height 4
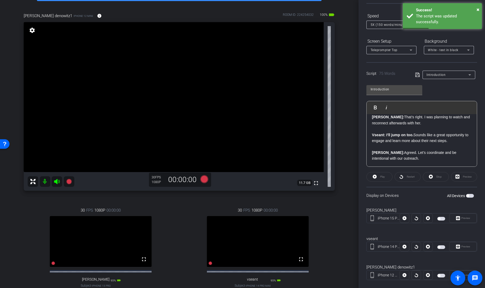
scroll to position [48, 0]
click at [437, 246] on span "button" at bounding box center [438, 247] width 3 height 3
click at [438, 275] on span "button" at bounding box center [441, 276] width 8 height 4
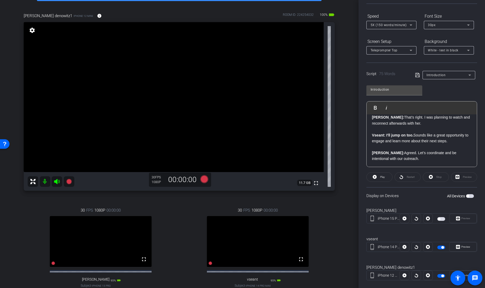
click at [415, 75] on icon at bounding box center [417, 75] width 4 height 4
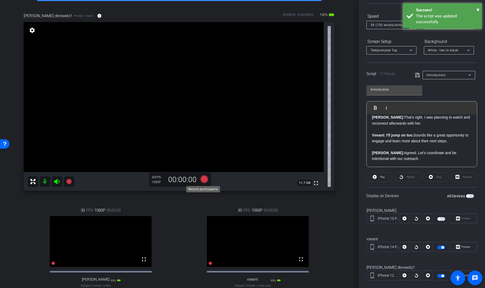
click at [203, 179] on icon at bounding box center [204, 179] width 8 height 8
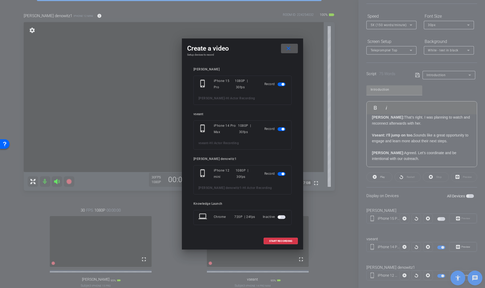
click at [280, 85] on span "button" at bounding box center [281, 84] width 8 height 4
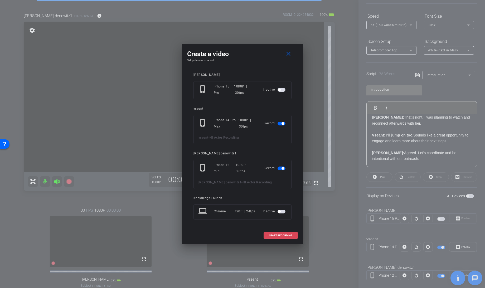
click at [277, 234] on span "START RECORDING" at bounding box center [280, 235] width 23 height 3
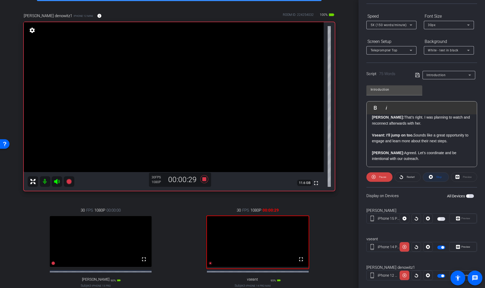
click at [437, 177] on span "Stop" at bounding box center [439, 176] width 6 height 3
click at [374, 177] on icon at bounding box center [374, 177] width 4 height 4
click at [202, 178] on icon at bounding box center [204, 179] width 8 height 8
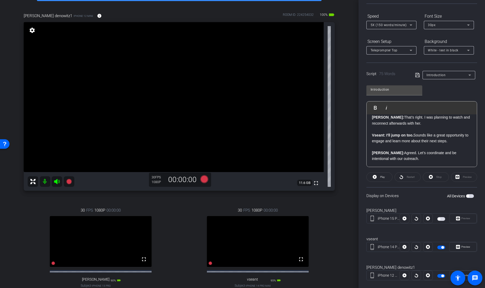
click at [445, 73] on div "Introduction" at bounding box center [447, 75] width 42 height 7
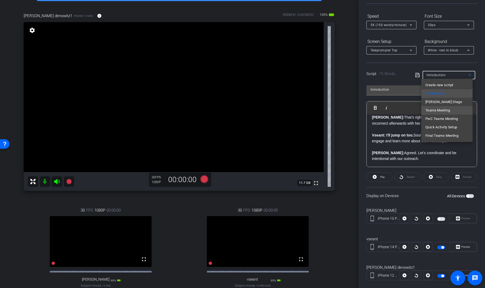
click at [435, 110] on span "Teams Meeting" at bounding box center [437, 110] width 24 height 6
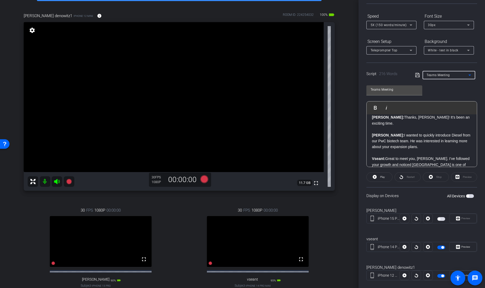
scroll to position [0, 0]
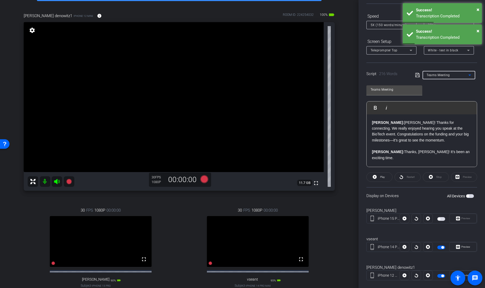
click at [416, 74] on icon at bounding box center [417, 75] width 5 height 6
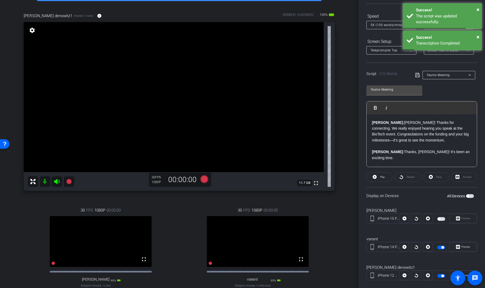
click at [467, 198] on div "Display on Devices All Devices" at bounding box center [421, 195] width 111 height 17
click at [466, 195] on span "button" at bounding box center [467, 196] width 3 height 3
click at [466, 194] on span "button" at bounding box center [470, 196] width 8 height 4
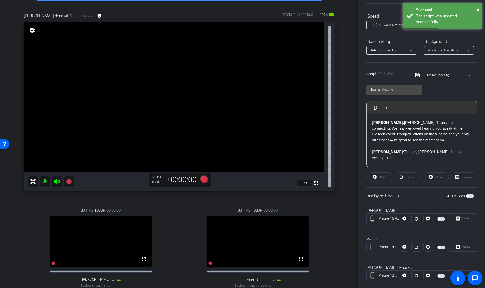
click at [466, 195] on span "button" at bounding box center [467, 196] width 3 height 3
click at [466, 194] on button "All Devices" at bounding box center [470, 196] width 8 height 4
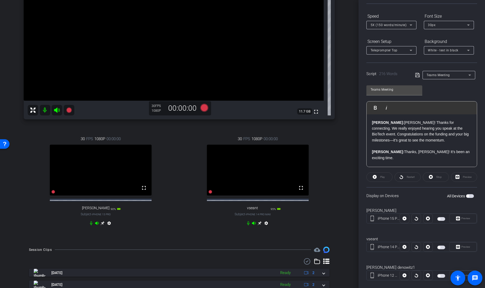
scroll to position [105, 0]
click at [102, 225] on icon at bounding box center [102, 222] width 4 height 4
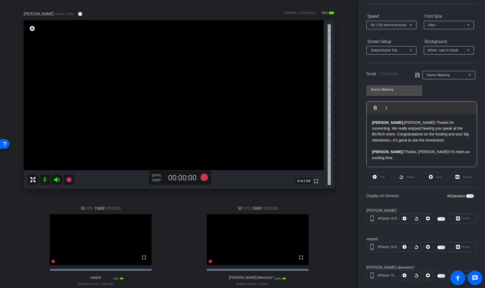
scroll to position [34, 0]
click at [466, 196] on span "button" at bounding box center [470, 196] width 8 height 4
click at [411, 24] on icon at bounding box center [410, 25] width 6 height 6
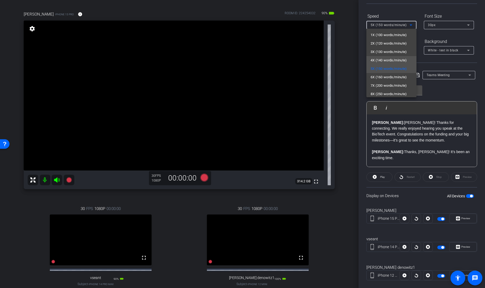
click at [392, 58] on span "4X (140 words/minute)" at bounding box center [388, 60] width 36 height 6
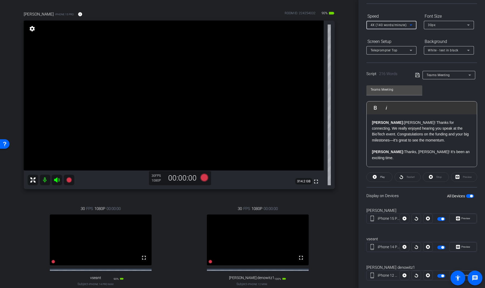
click at [417, 72] on icon at bounding box center [417, 75] width 5 height 6
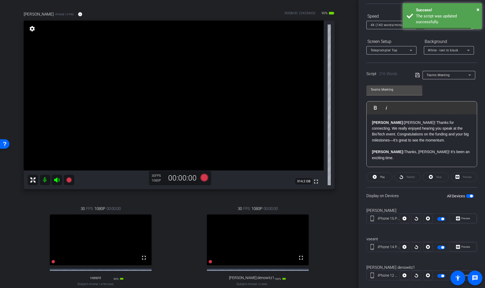
click at [466, 197] on span "button" at bounding box center [470, 196] width 8 height 4
click at [202, 179] on icon at bounding box center [204, 178] width 8 height 8
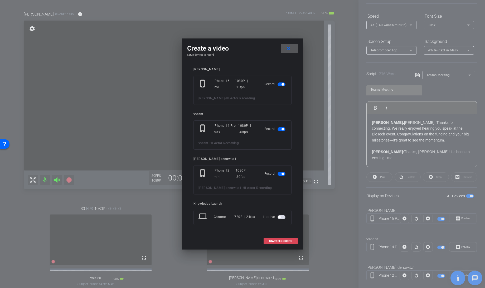
click at [278, 241] on span "START RECORDING" at bounding box center [280, 241] width 23 height 3
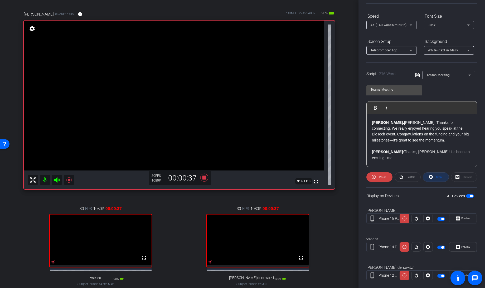
click at [430, 176] on icon at bounding box center [430, 177] width 4 height 4
click at [375, 179] on icon at bounding box center [374, 177] width 4 height 7
click at [203, 176] on icon at bounding box center [204, 178] width 8 height 8
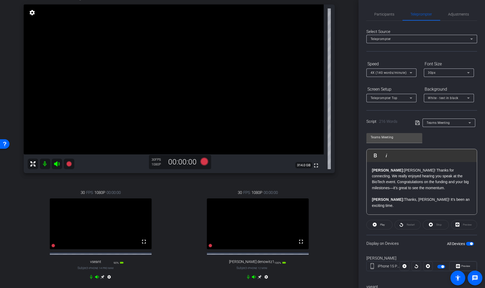
scroll to position [52, 0]
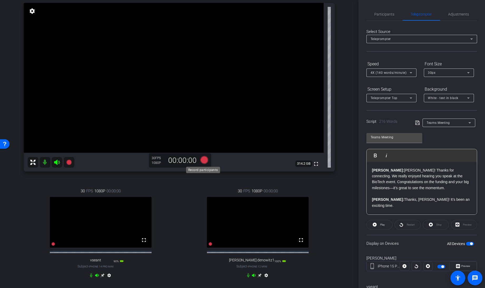
click at [202, 160] on icon at bounding box center [204, 160] width 8 height 8
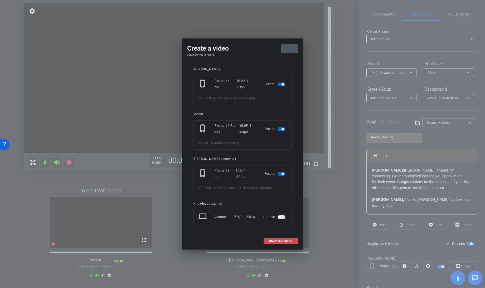
click at [275, 241] on span "START RECORDING" at bounding box center [280, 241] width 23 height 3
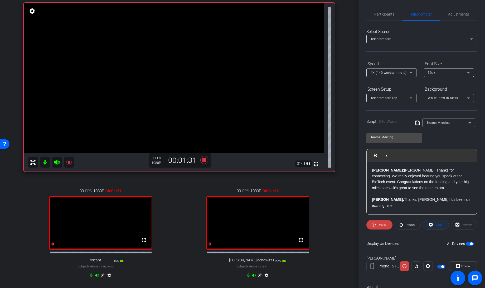
click at [430, 224] on icon at bounding box center [430, 225] width 4 height 4
click at [407, 72] on icon at bounding box center [410, 73] width 6 height 6
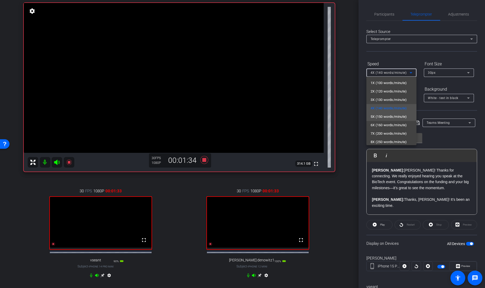
click at [383, 114] on span "5X (150 words/minute)" at bounding box center [388, 117] width 36 height 6
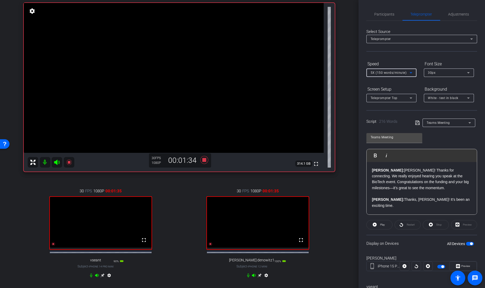
click at [415, 122] on icon at bounding box center [417, 123] width 5 height 6
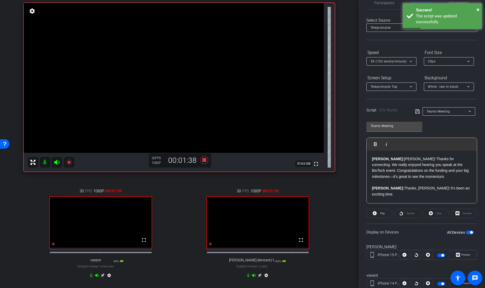
scroll to position [11, 0]
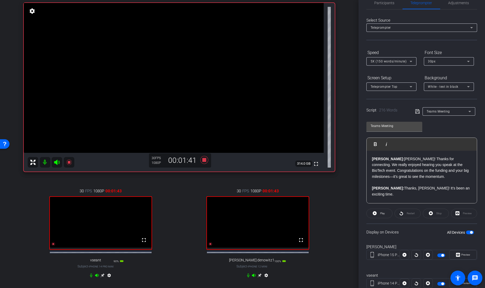
click at [466, 234] on div "Display on Devices All Devices" at bounding box center [421, 231] width 111 height 17
click at [466, 231] on span "button" at bounding box center [470, 232] width 8 height 4
click at [466, 231] on span "button" at bounding box center [467, 232] width 3 height 3
click at [432, 215] on div "Stop" at bounding box center [435, 213] width 26 height 9
click at [427, 209] on div "Stop" at bounding box center [435, 213] width 26 height 9
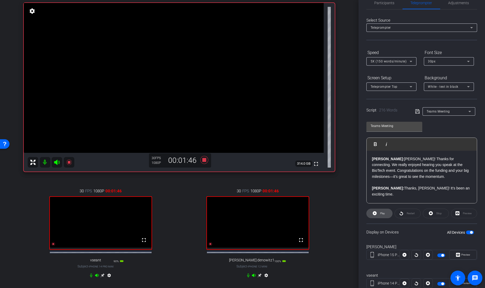
click at [374, 214] on icon at bounding box center [374, 213] width 4 height 4
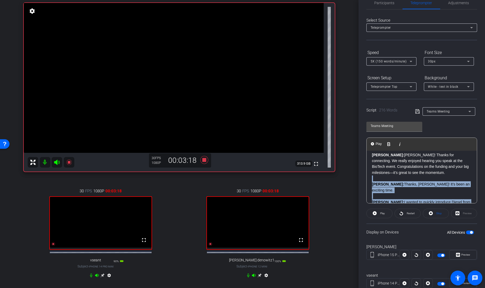
scroll to position [158, 0]
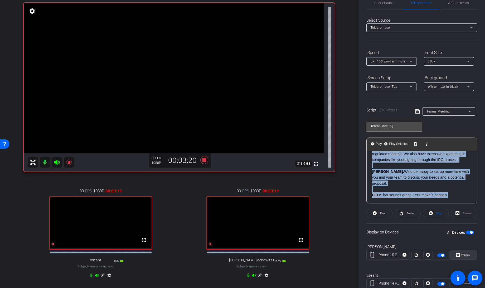
drag, startPoint x: 372, startPoint y: 180, endPoint x: 468, endPoint y: 249, distance: 118.9
click at [468, 249] on openreel-capture-teleprompter "Speed 5X (150 words/minute) Font Size 30px Screen Setup Teleprompter Top Backgr…" at bounding box center [421, 187] width 111 height 278
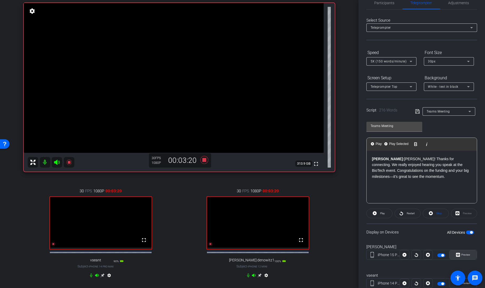
scroll to position [56, 0]
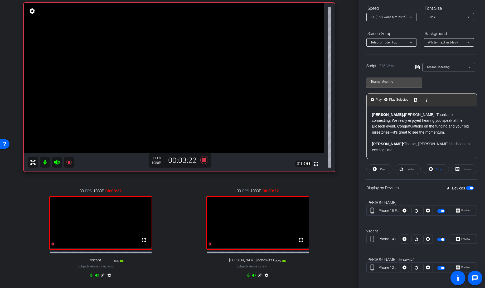
click at [382, 153] on p at bounding box center [422, 156] width 100 height 6
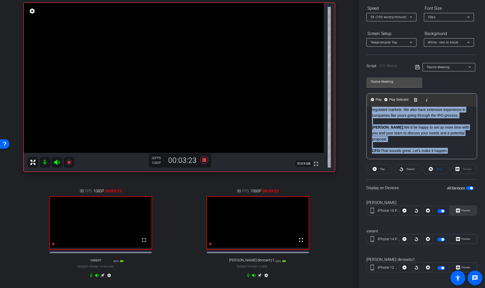
drag, startPoint x: 372, startPoint y: 155, endPoint x: 454, endPoint y: 214, distance: 100.7
click at [454, 214] on openreel-capture-teleprompter "Speed 5X (150 words/minute) Font Size 30px Screen Setup Teleprompter Top Backgr…" at bounding box center [421, 143] width 111 height 278
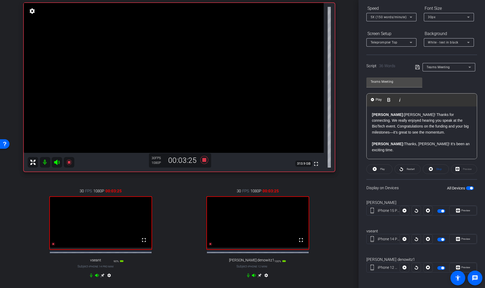
scroll to position [0, 0]
click at [420, 120] on p "David: Carmen! Thanks for connecting. We really enjoyed hearing you speak at th…" at bounding box center [422, 124] width 100 height 24
click at [451, 120] on p "David: Carmen! Thanks for connecting. We really enjoyed hearing you speak on th…" at bounding box center [422, 124] width 100 height 24
click at [416, 65] on icon at bounding box center [417, 67] width 5 height 6
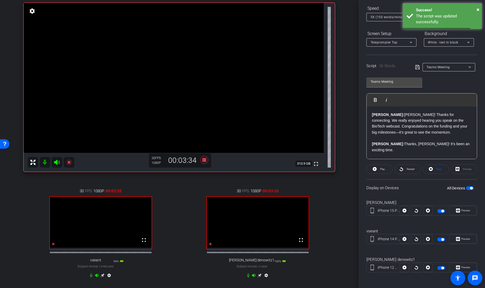
click at [466, 188] on span "button" at bounding box center [470, 188] width 8 height 4
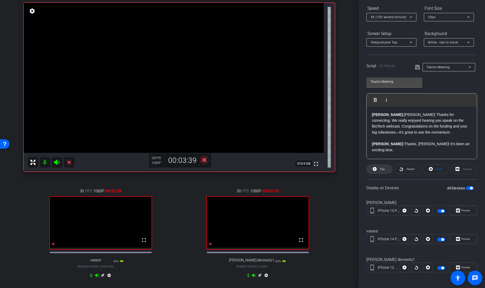
click at [377, 169] on span at bounding box center [379, 169] width 26 height 13
click at [430, 169] on icon at bounding box center [430, 169] width 4 height 4
click at [374, 170] on icon at bounding box center [374, 169] width 4 height 4
click at [202, 159] on icon at bounding box center [204, 160] width 8 height 8
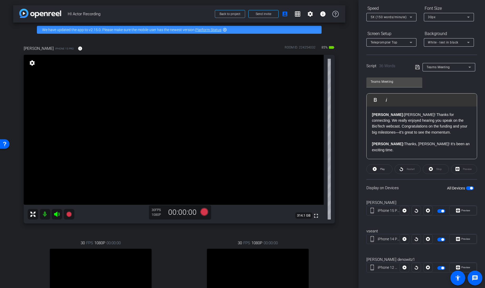
scroll to position [1, 0]
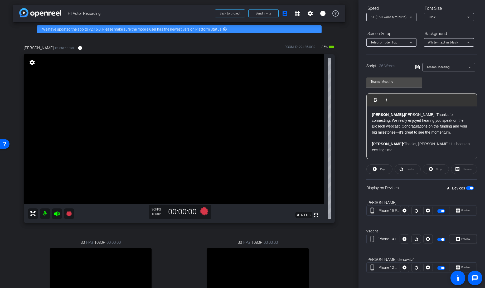
click at [466, 186] on span "button" at bounding box center [470, 188] width 8 height 4
click at [433, 68] on span "Teams Meeting" at bounding box center [437, 67] width 23 height 4
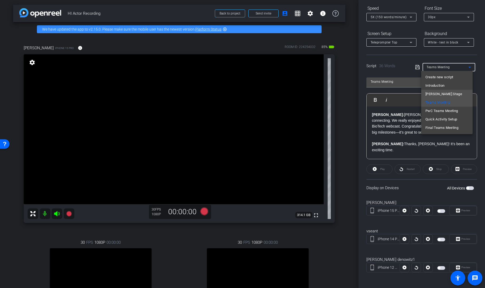
click at [432, 95] on span "[PERSON_NAME] Stage" at bounding box center [443, 94] width 37 height 6
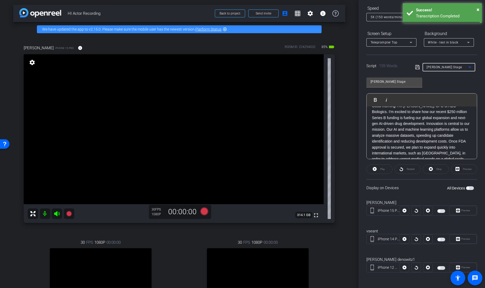
scroll to position [0, 0]
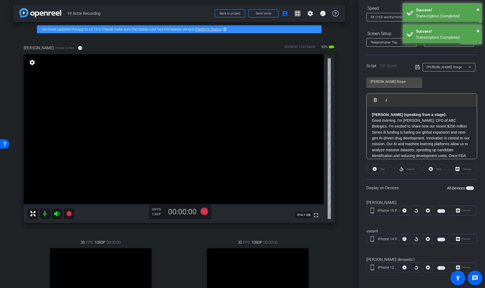
click at [439, 210] on span "button" at bounding box center [441, 211] width 8 height 4
click at [415, 66] on icon at bounding box center [417, 67] width 5 height 6
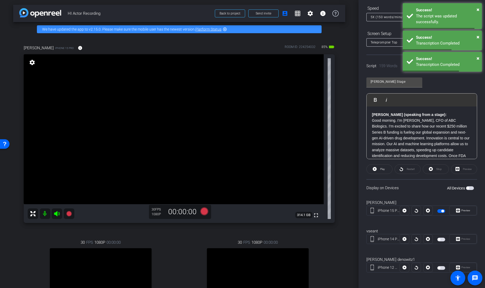
click at [380, 16] on span "5X (150 words/minute)" at bounding box center [388, 17] width 36 height 4
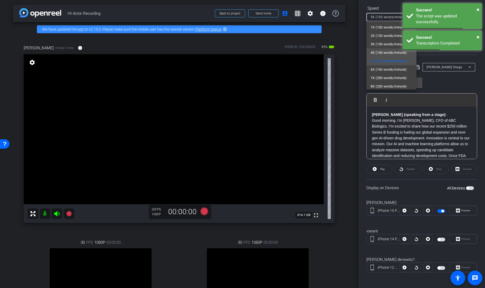
click at [378, 50] on span "4X (140 words/minute)" at bounding box center [388, 53] width 36 height 6
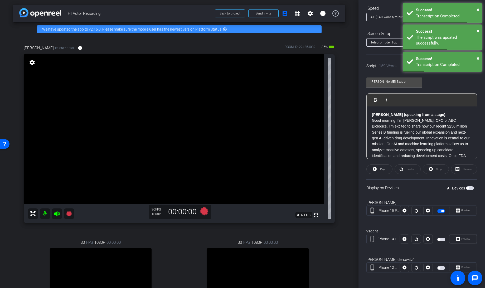
click at [435, 83] on div "Margot Stage Play Play from this location Play Selected Play and display the se…" at bounding box center [421, 116] width 111 height 86
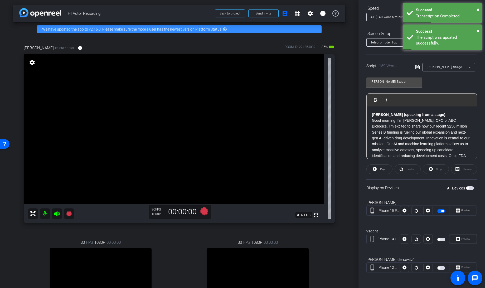
click at [415, 67] on icon at bounding box center [417, 67] width 5 height 6
click at [441, 210] on span "button" at bounding box center [442, 211] width 3 height 3
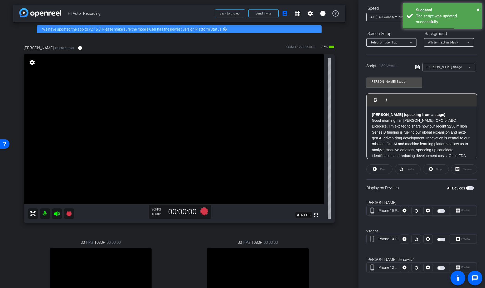
click at [439, 210] on span "button" at bounding box center [441, 211] width 8 height 4
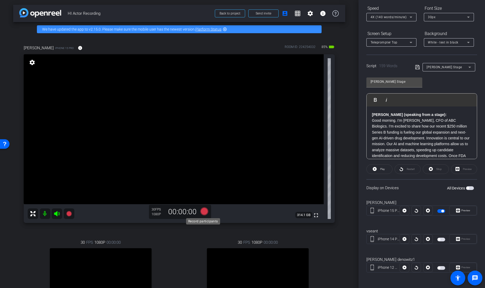
click at [201, 212] on icon at bounding box center [204, 211] width 8 height 8
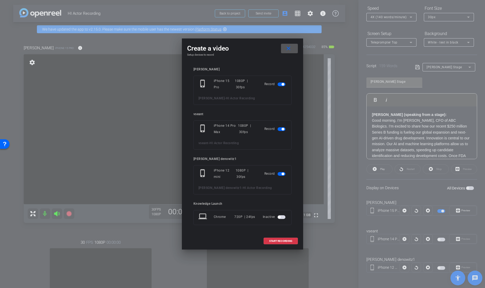
click at [281, 128] on span "button" at bounding box center [281, 129] width 8 height 4
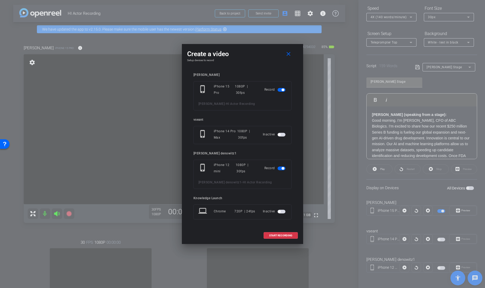
click at [281, 169] on span "button" at bounding box center [281, 168] width 8 height 4
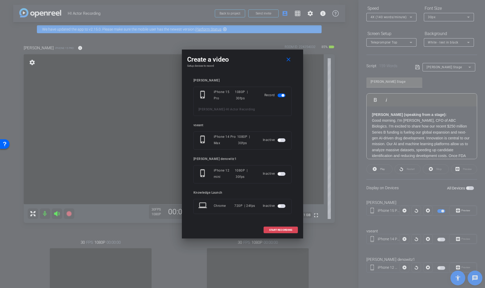
click at [275, 230] on span "START RECORDING" at bounding box center [280, 230] width 23 height 3
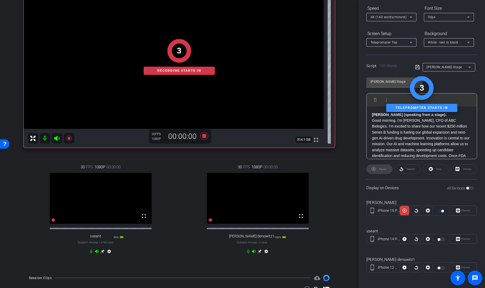
scroll to position [77, 0]
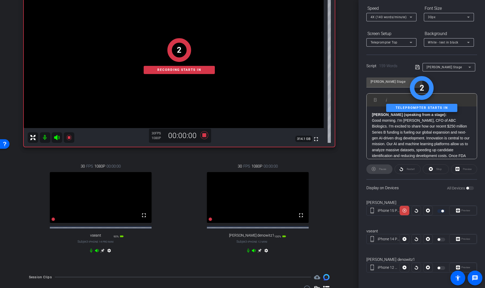
click at [246, 253] on icon at bounding box center [248, 250] width 4 height 4
click at [91, 253] on icon at bounding box center [91, 251] width 2 height 4
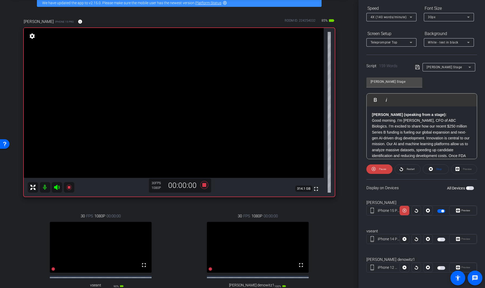
scroll to position [27, 0]
click at [428, 169] on icon at bounding box center [430, 169] width 4 height 4
click at [444, 126] on p "Margot (speaking from a stage): Good morning. I’m Carmen, CFO of ABC Biologics.…" at bounding box center [422, 153] width 100 height 82
click at [416, 67] on icon at bounding box center [417, 67] width 5 height 6
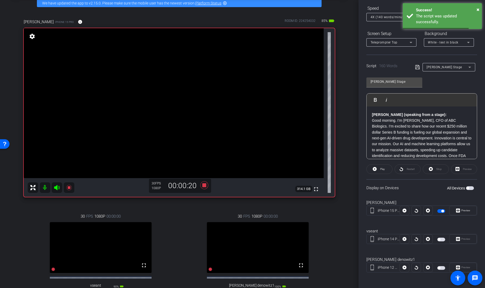
click at [441, 210] on span "button" at bounding box center [442, 211] width 3 height 3
click at [439, 210] on span "button" at bounding box center [441, 211] width 8 height 4
click at [432, 168] on div "Stop" at bounding box center [435, 168] width 26 height 9
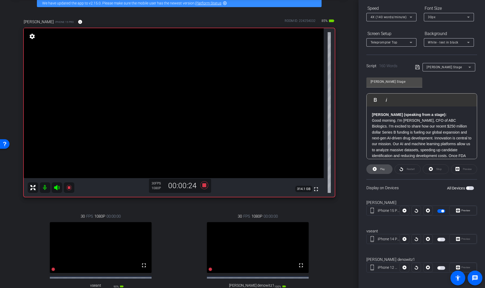
click at [376, 170] on icon at bounding box center [374, 169] width 4 height 7
click at [430, 169] on icon at bounding box center [430, 169] width 4 height 4
click at [374, 169] on icon at bounding box center [374, 169] width 4 height 7
click at [435, 169] on span "Stop" at bounding box center [438, 168] width 7 height 7
click at [374, 169] on icon at bounding box center [374, 169] width 4 height 4
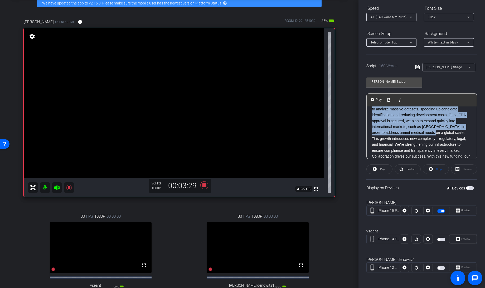
scroll to position [0, 0]
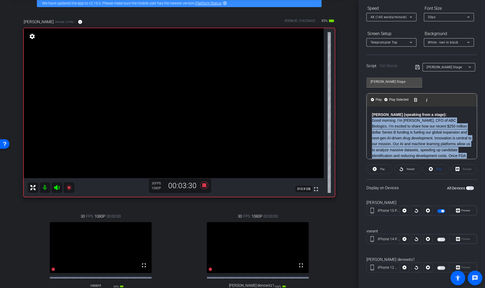
drag, startPoint x: 437, startPoint y: 132, endPoint x: 359, endPoint y: 122, distance: 79.3
click at [359, 122] on div "Participants Teleprompter Adjustments Knowledge Launch Director Everyone 0 Mark…" at bounding box center [421, 144] width 126 height 288
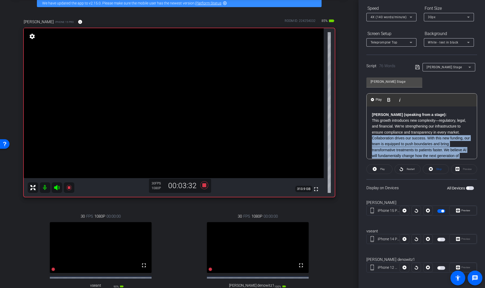
scroll to position [28, 0]
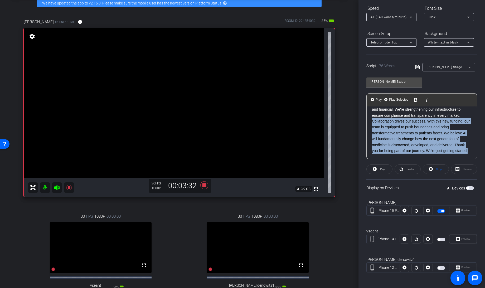
drag, startPoint x: 372, startPoint y: 143, endPoint x: 475, endPoint y: 198, distance: 116.1
click at [475, 198] on div "Participants Teleprompter Adjustments Knowledge Launch Director Everyone 0 Mark…" at bounding box center [421, 144] width 126 height 288
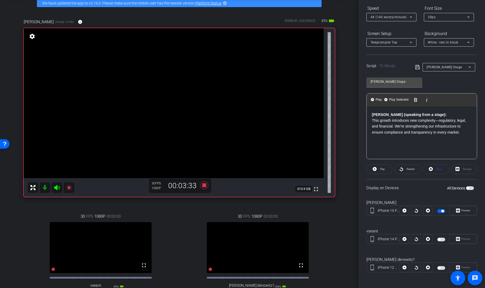
scroll to position [0, 0]
click at [415, 66] on icon at bounding box center [417, 67] width 5 height 6
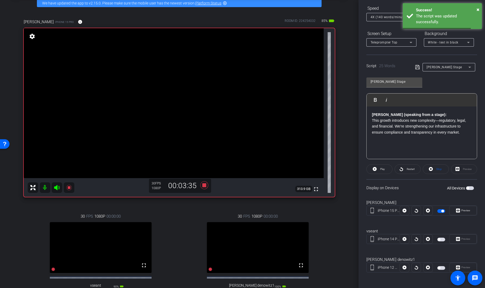
click at [438, 211] on span "button" at bounding box center [441, 211] width 8 height 4
click at [374, 169] on icon at bounding box center [374, 169] width 4 height 4
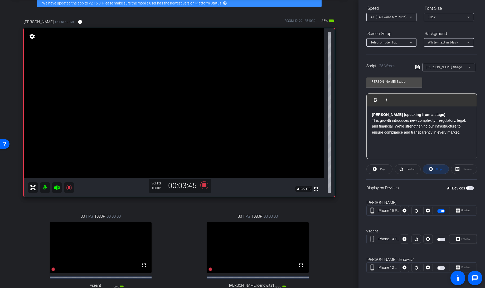
click at [429, 168] on icon at bounding box center [430, 169] width 4 height 7
click at [375, 169] on icon at bounding box center [374, 169] width 4 height 4
click at [203, 185] on icon at bounding box center [204, 185] width 8 height 8
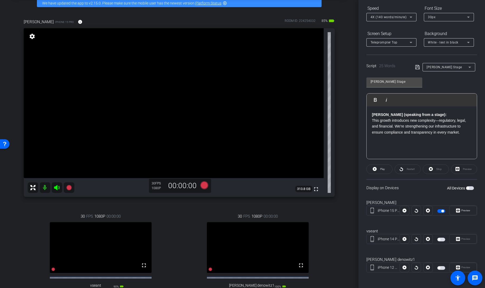
click at [446, 66] on div "[PERSON_NAME] Stage" at bounding box center [447, 67] width 42 height 7
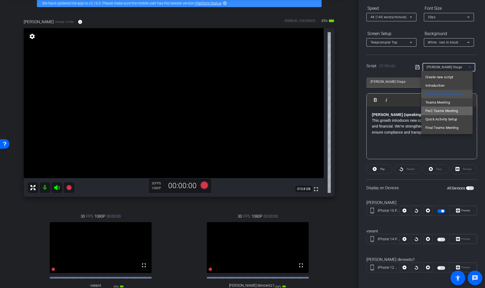
click at [436, 110] on span "PwC Teams Meeting" at bounding box center [441, 111] width 32 height 6
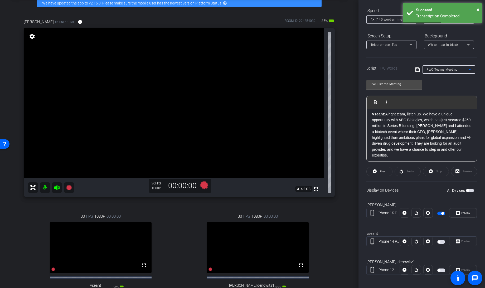
scroll to position [56, 0]
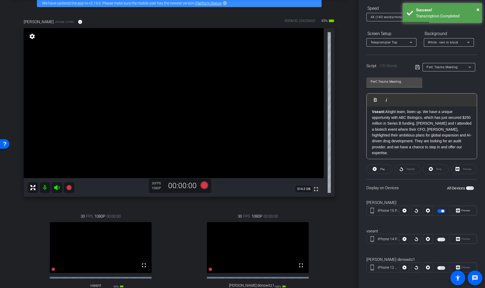
click at [441, 211] on span "button" at bounding box center [442, 211] width 3 height 3
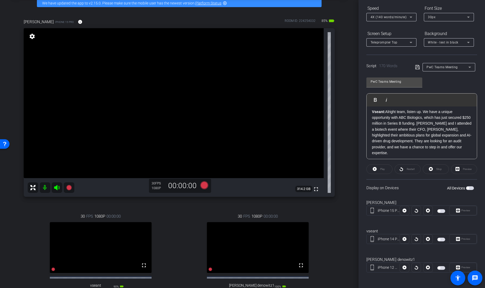
click at [467, 186] on span "button" at bounding box center [470, 188] width 8 height 4
click at [437, 210] on span "button" at bounding box center [441, 211] width 8 height 4
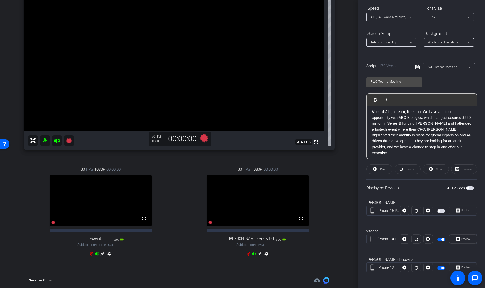
scroll to position [81, 0]
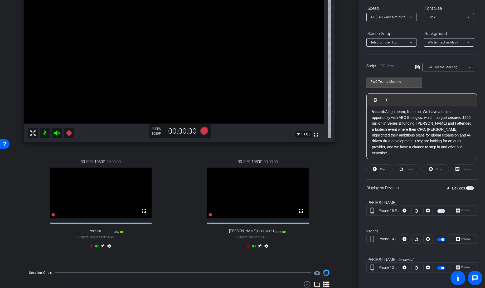
click at [246, 248] on icon at bounding box center [248, 246] width 4 height 4
click at [90, 248] on icon at bounding box center [91, 246] width 3 height 4
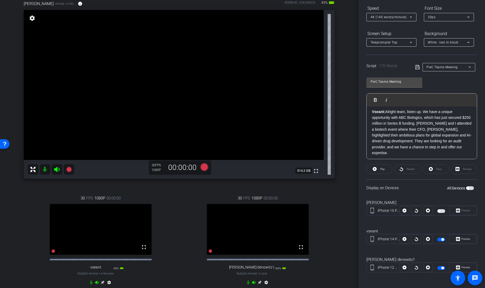
scroll to position [45, 0]
click at [204, 168] on icon at bounding box center [204, 167] width 8 height 8
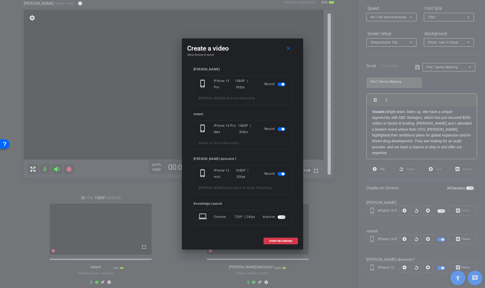
click at [282, 83] on span "button" at bounding box center [282, 84] width 3 height 3
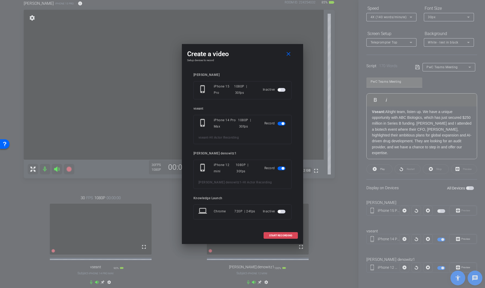
click at [280, 235] on span "START RECORDING" at bounding box center [280, 235] width 23 height 3
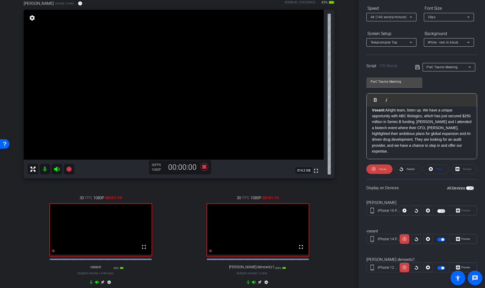
scroll to position [4, 0]
click at [430, 168] on icon at bounding box center [430, 169] width 4 height 4
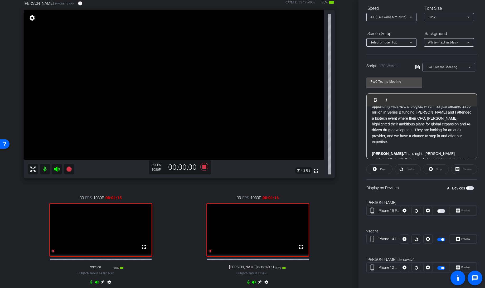
scroll to position [0, 0]
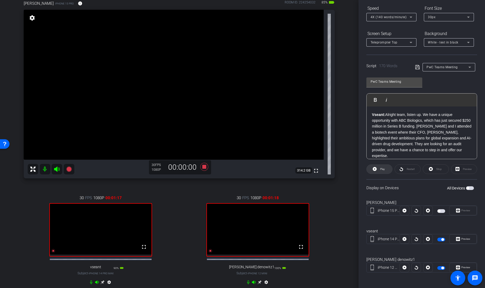
click at [374, 170] on icon at bounding box center [374, 169] width 4 height 4
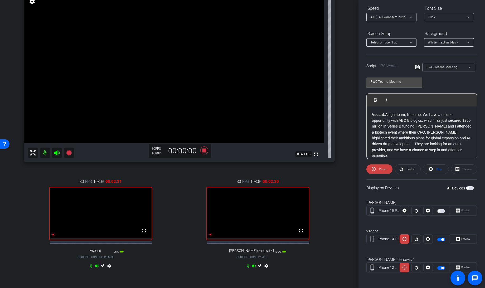
scroll to position [61, 0]
click at [431, 169] on span at bounding box center [436, 169] width 26 height 13
click at [204, 152] on icon at bounding box center [204, 150] width 8 height 8
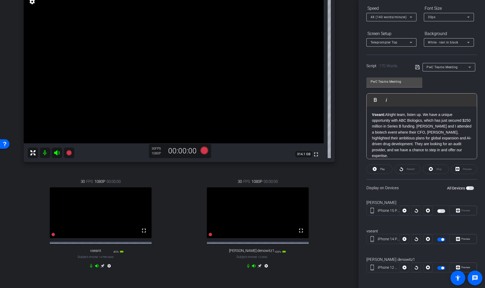
click at [441, 68] on span "PwC Teams Meeting" at bounding box center [441, 67] width 31 height 4
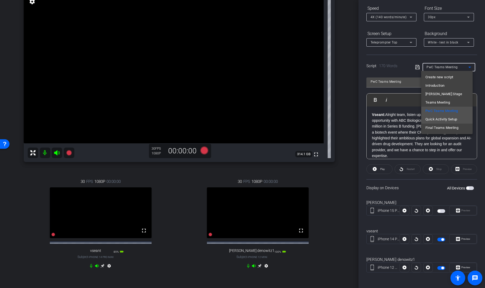
click at [438, 118] on span "Quick Activity Setup" at bounding box center [441, 119] width 32 height 6
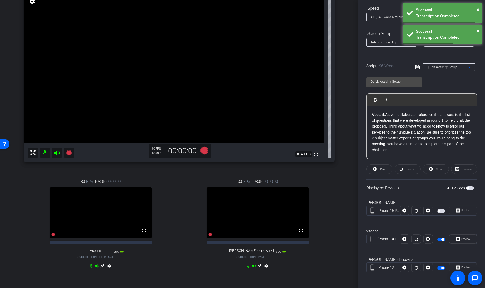
scroll to position [0, 0]
click at [415, 67] on icon at bounding box center [417, 67] width 4 height 4
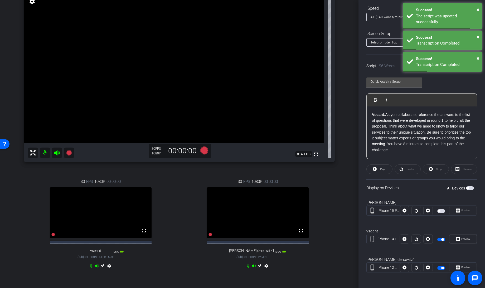
click at [466, 186] on span "button" at bounding box center [470, 188] width 8 height 4
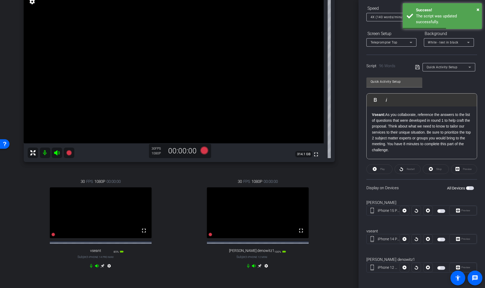
click at [438, 241] on mat-slide-toggle at bounding box center [441, 239] width 9 height 6
click at [440, 266] on span "button" at bounding box center [441, 268] width 8 height 4
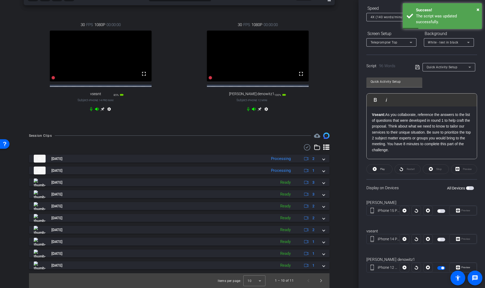
scroll to position [222, 0]
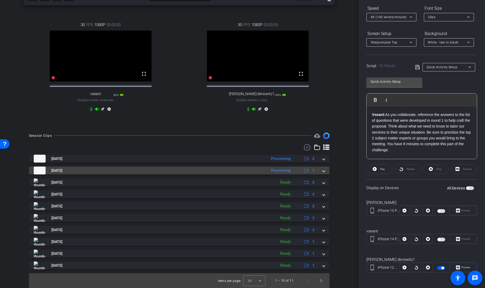
click at [319, 167] on div "Aug 27, 2025 Processing 1" at bounding box center [178, 170] width 289 height 8
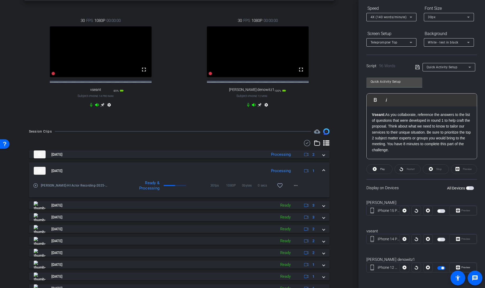
click at [319, 172] on div "Aug 27, 2025 Processing 1" at bounding box center [178, 171] width 289 height 8
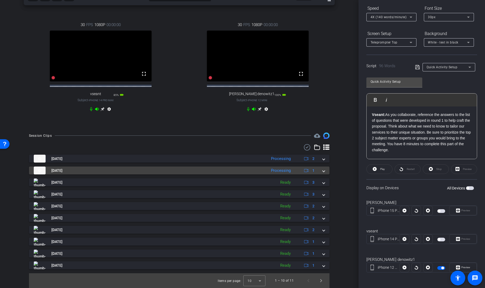
click at [319, 172] on div "Aug 27, 2025 Processing 1" at bounding box center [178, 170] width 289 height 8
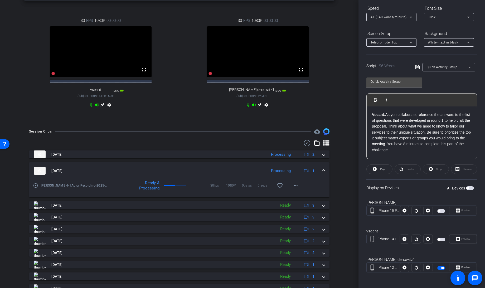
click at [319, 172] on div "Aug 27, 2025 Processing 1" at bounding box center [178, 171] width 289 height 8
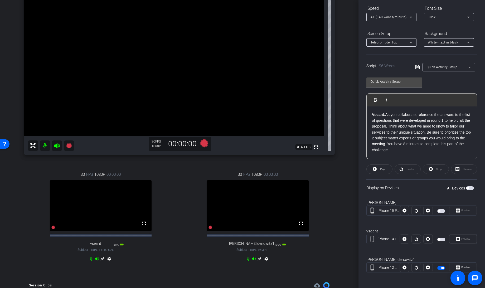
scroll to position [68, 0]
click at [441, 239] on span "button" at bounding box center [441, 240] width 8 height 4
click at [419, 65] on span at bounding box center [418, 67] width 7 height 5
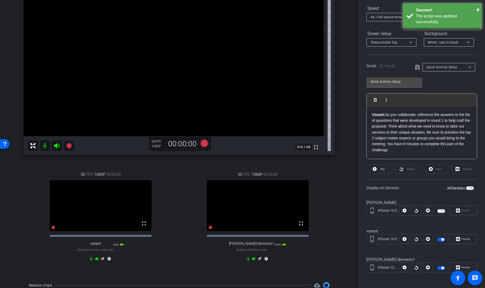
click at [416, 66] on icon at bounding box center [417, 67] width 4 height 4
click at [203, 144] on icon at bounding box center [204, 143] width 8 height 8
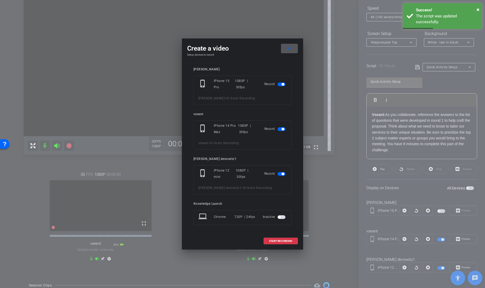
click at [279, 84] on span "button" at bounding box center [281, 84] width 8 height 4
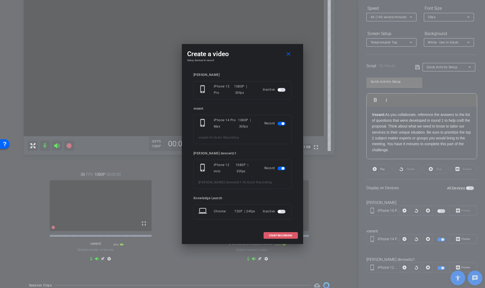
click at [277, 236] on span "START RECORDING" at bounding box center [280, 235] width 23 height 3
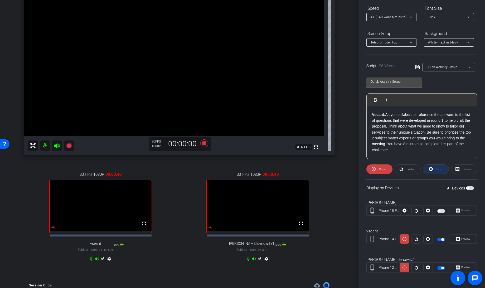
click at [432, 171] on span at bounding box center [436, 169] width 26 height 13
click at [377, 169] on span at bounding box center [379, 169] width 26 height 13
click at [436, 169] on span "Stop" at bounding box center [439, 168] width 6 height 3
click at [428, 169] on div "Stop" at bounding box center [435, 168] width 26 height 9
click at [374, 169] on icon at bounding box center [374, 169] width 4 height 4
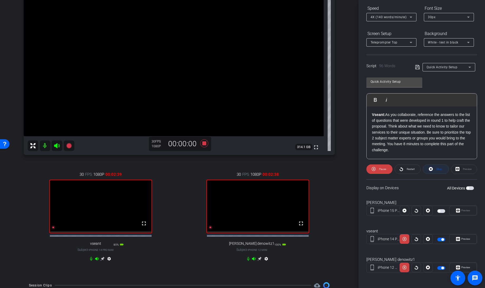
click at [430, 169] on icon at bounding box center [430, 169] width 4 height 4
click at [373, 169] on icon at bounding box center [374, 169] width 4 height 4
click at [373, 169] on icon at bounding box center [373, 169] width 4 height 7
click at [432, 167] on span at bounding box center [436, 169] width 26 height 13
click at [374, 169] on icon at bounding box center [374, 169] width 4 height 4
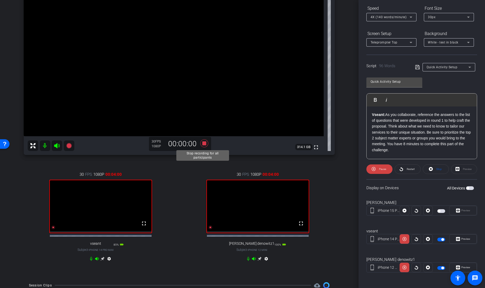
click at [201, 145] on icon at bounding box center [204, 143] width 8 height 8
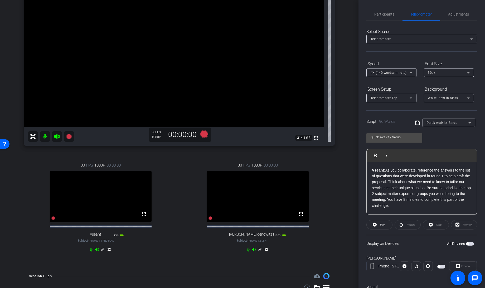
scroll to position [1, 0]
click at [445, 123] on span "Quick Activity Setup" at bounding box center [441, 122] width 31 height 4
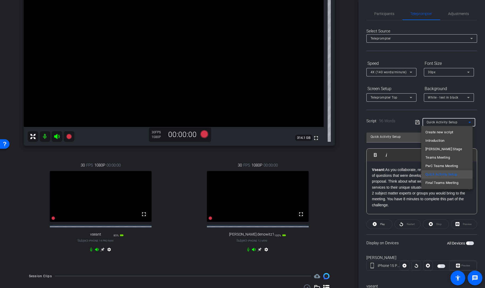
click at [349, 180] on div at bounding box center [242, 144] width 485 height 288
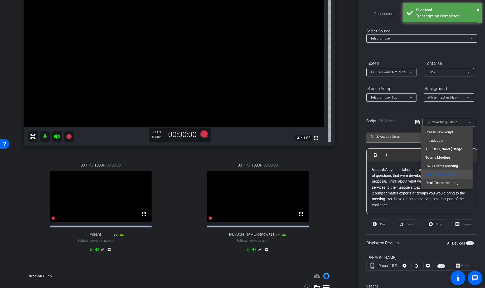
scroll to position [223, 0]
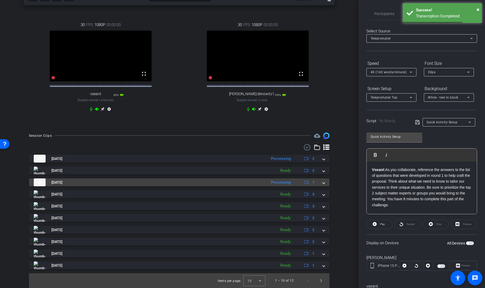
click at [308, 182] on span "1" at bounding box center [308, 182] width 11 height 6
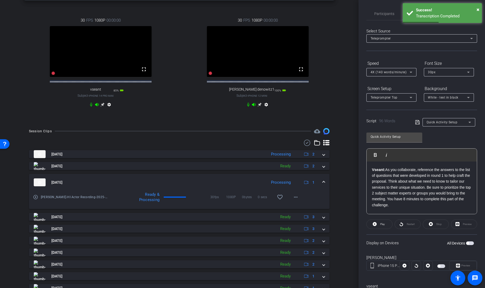
click at [308, 182] on mat-expansion-panel-header "Aug 27, 2025 Processing 1" at bounding box center [179, 182] width 300 height 17
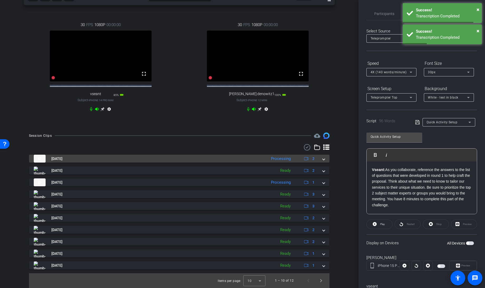
click at [313, 159] on mat-panel-description "Processing 2" at bounding box center [293, 159] width 50 height 8
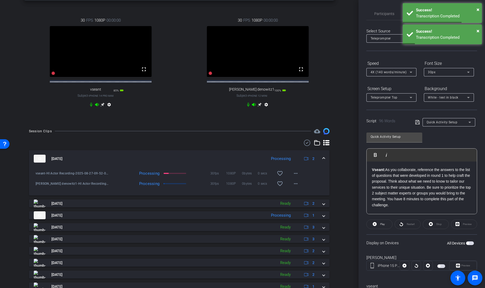
click at [313, 159] on mat-expansion-panel-header "Aug 27, 2025 Processing 2" at bounding box center [179, 158] width 300 height 17
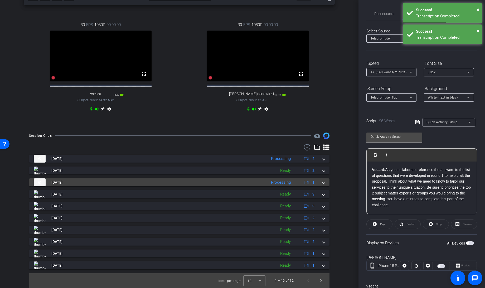
click at [305, 182] on icon at bounding box center [306, 182] width 4 height 4
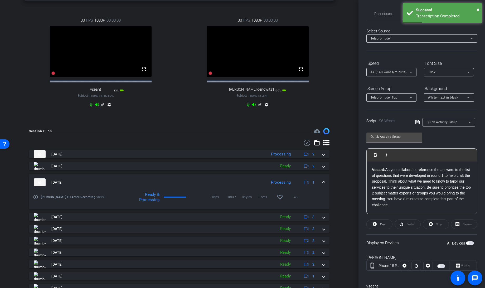
click at [322, 185] on span at bounding box center [323, 183] width 2 height 6
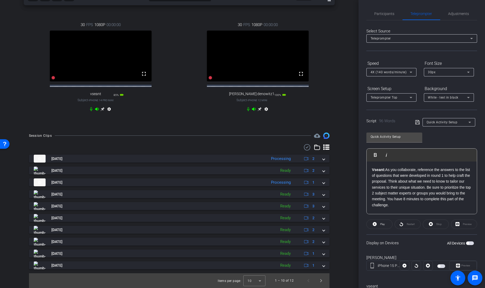
click at [447, 115] on div "Script 96 Words Quick Activity Setup" at bounding box center [421, 118] width 111 height 17
click at [443, 119] on div "Quick Activity Setup" at bounding box center [447, 122] width 42 height 7
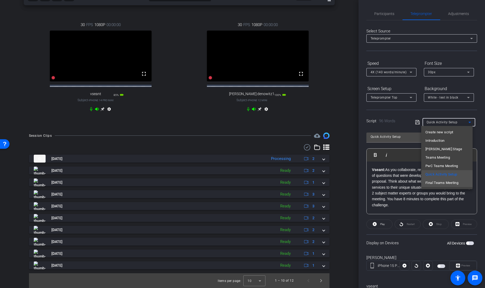
click at [441, 183] on span "Final Teams Meeting" at bounding box center [441, 183] width 33 height 6
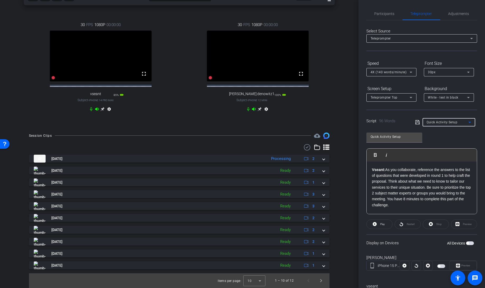
type input "Final Teams Meeting"
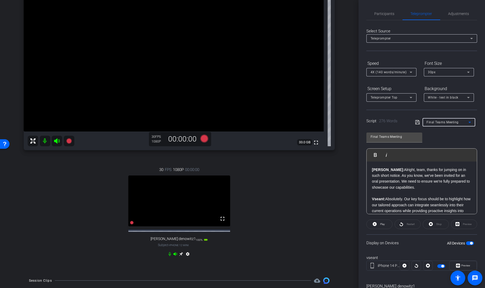
scroll to position [1, 0]
click at [181, 258] on div "settings" at bounding box center [178, 255] width 23 height 6
click at [179, 256] on icon at bounding box center [181, 254] width 4 height 4
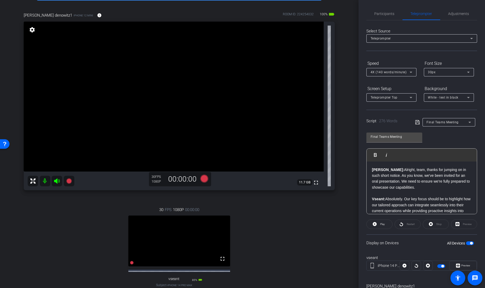
scroll to position [0, 0]
click at [415, 123] on icon at bounding box center [417, 123] width 5 height 6
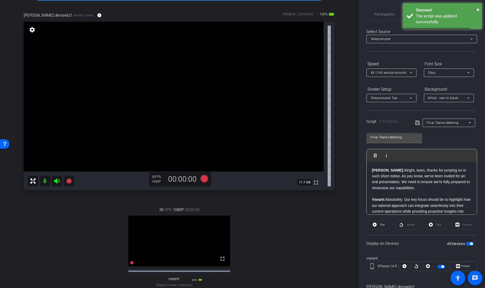
click at [467, 246] on div "Display on Devices All Devices" at bounding box center [421, 243] width 111 height 17
click at [466, 242] on span "button" at bounding box center [470, 244] width 8 height 4
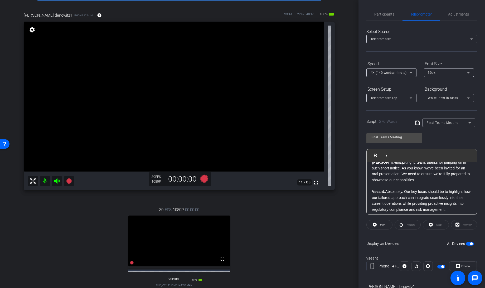
scroll to position [8, 0]
click at [203, 178] on icon at bounding box center [204, 179] width 8 height 8
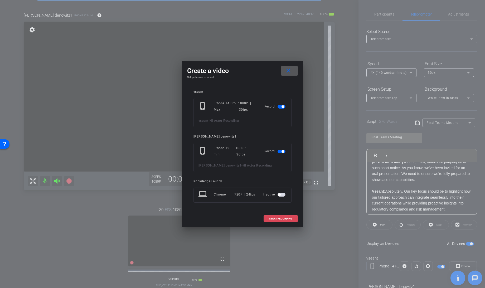
click at [279, 219] on span "START RECORDING" at bounding box center [280, 218] width 23 height 3
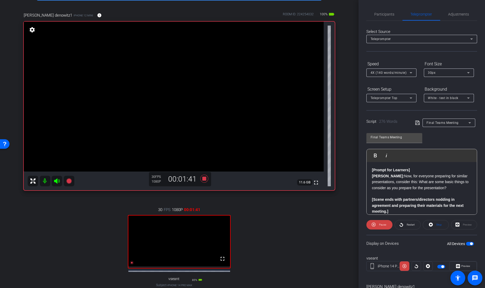
scroll to position [224, 0]
click at [429, 223] on icon at bounding box center [430, 225] width 4 height 4
click at [374, 224] on icon at bounding box center [374, 225] width 4 height 4
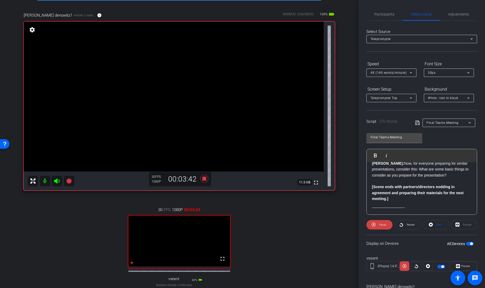
scroll to position [237, 0]
click at [203, 179] on icon at bounding box center [204, 179] width 8 height 8
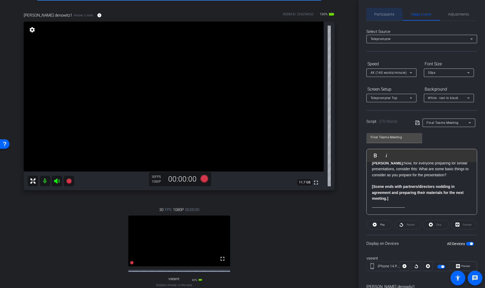
click at [381, 16] on span "Participants" at bounding box center [384, 14] width 20 height 4
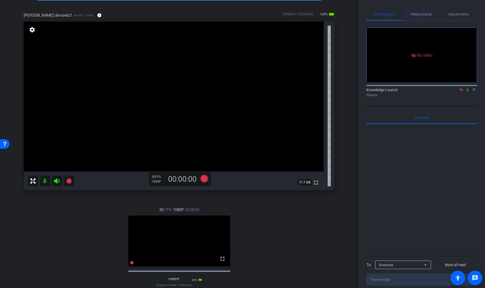
click at [420, 15] on span "Teleprompter" at bounding box center [421, 14] width 22 height 4
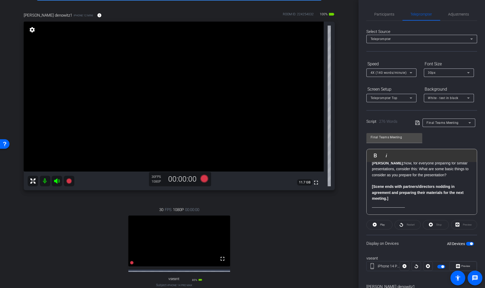
click at [466, 242] on span "button" at bounding box center [470, 244] width 8 height 4
click at [383, 13] on span "Participants" at bounding box center [384, 14] width 20 height 4
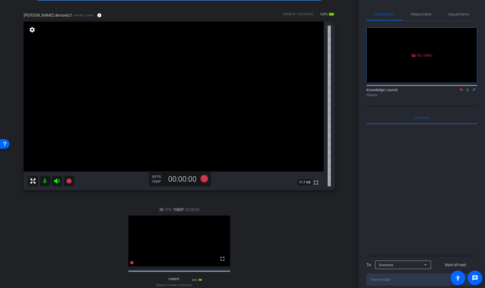
click at [459, 88] on icon at bounding box center [461, 90] width 4 height 4
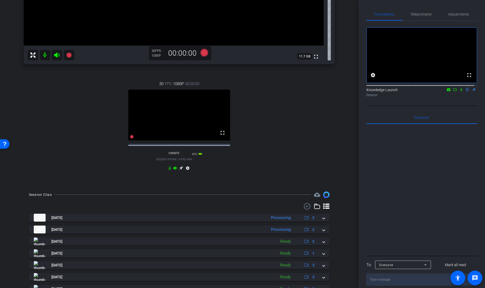
scroll to position [101, 0]
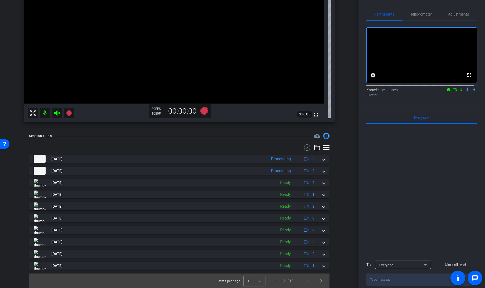
click at [318, 236] on div "Aug 27, 2025 Processing 2 vseant-HI Actor Recording-2025-08-27-09-59-24-688-0 P…" at bounding box center [179, 212] width 300 height 115
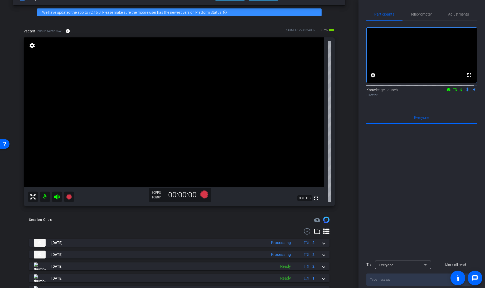
scroll to position [18, 0]
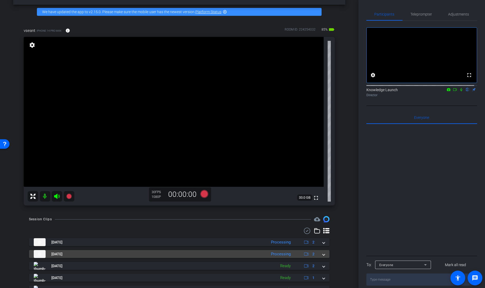
click at [322, 252] on span at bounding box center [323, 254] width 2 height 6
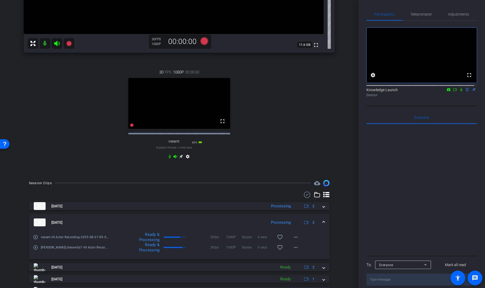
scroll to position [170, 0]
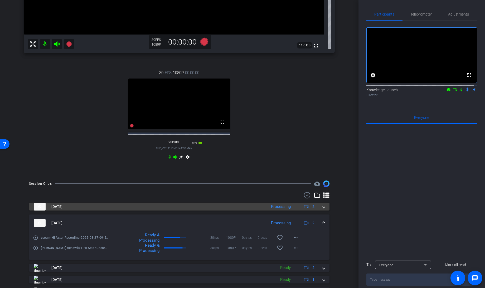
click at [322, 209] on span at bounding box center [323, 207] width 2 height 6
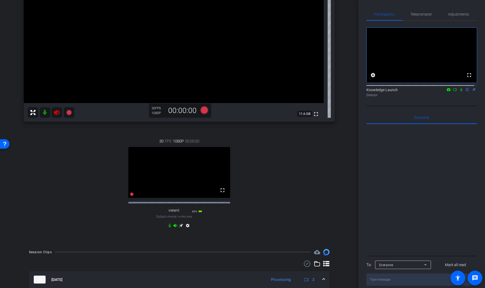
scroll to position [102, 0]
click at [55, 110] on icon at bounding box center [57, 112] width 6 height 6
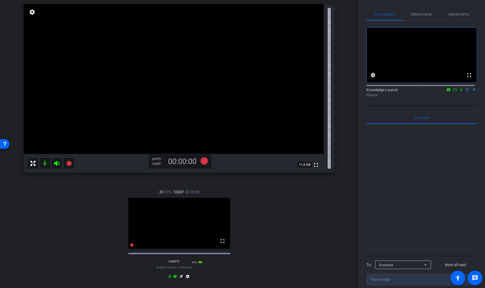
scroll to position [51, 0]
click at [418, 15] on span "Teleprompter" at bounding box center [421, 14] width 22 height 4
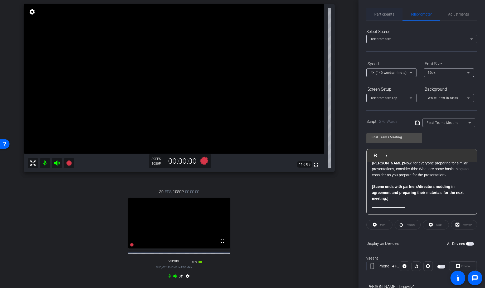
click at [387, 11] on span "Participants" at bounding box center [384, 14] width 20 height 13
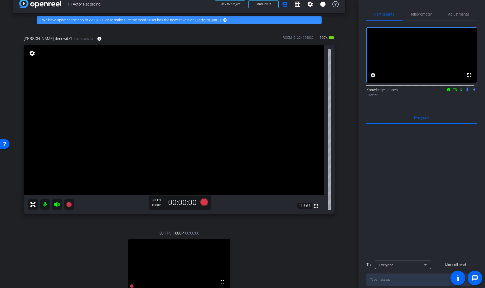
scroll to position [51, 0]
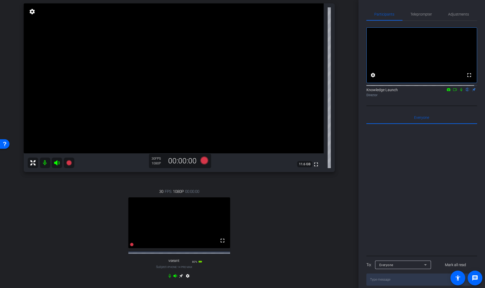
click at [452, 91] on icon at bounding box center [454, 90] width 4 height 4
click at [459, 91] on icon at bounding box center [461, 90] width 4 height 4
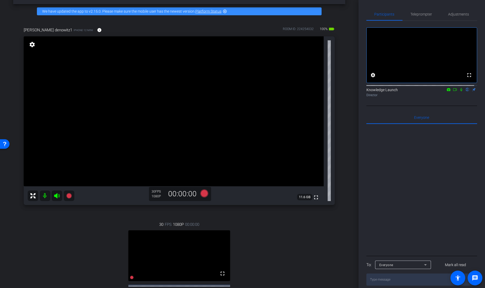
scroll to position [19, 0]
click at [344, 130] on div "arrow_back HI Actor Recording Back to project Send invite account_box grid_on s…" at bounding box center [179, 125] width 358 height 288
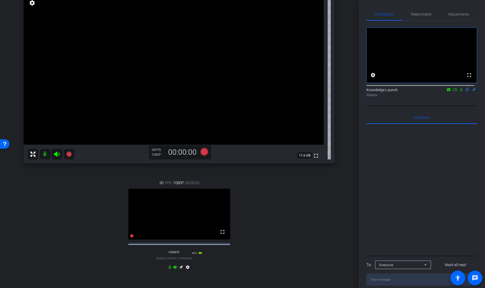
scroll to position [61, 0]
click at [453, 91] on icon at bounding box center [455, 89] width 4 height 3
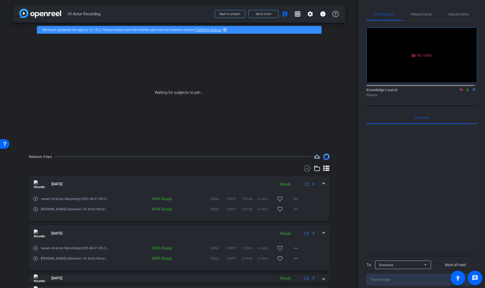
click at [465, 91] on icon at bounding box center [467, 90] width 4 height 4
